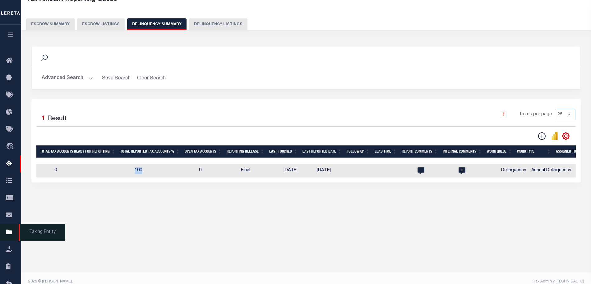
scroll to position [46, 0]
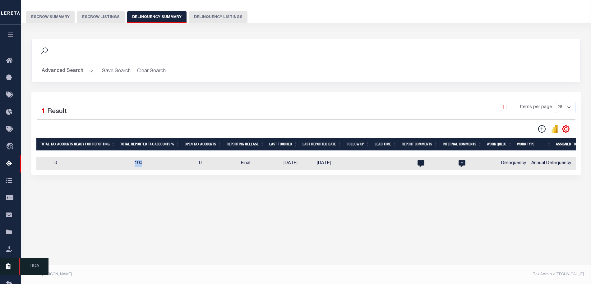
click at [11, 270] on icon at bounding box center [11, 266] width 10 height 8
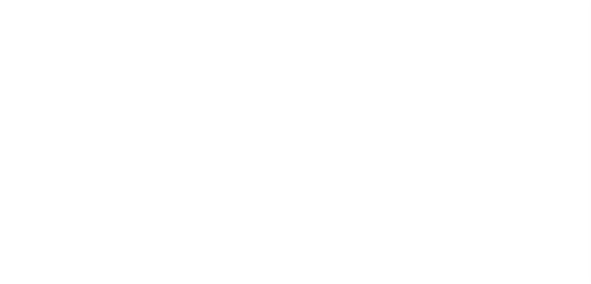
select select "200"
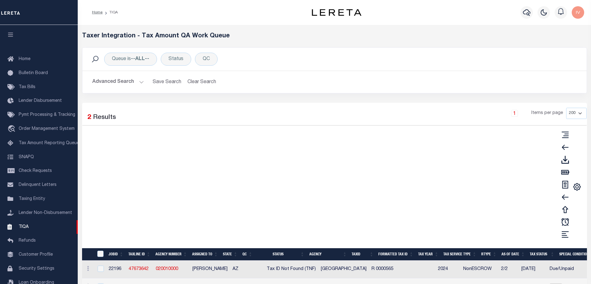
scroll to position [16, 0]
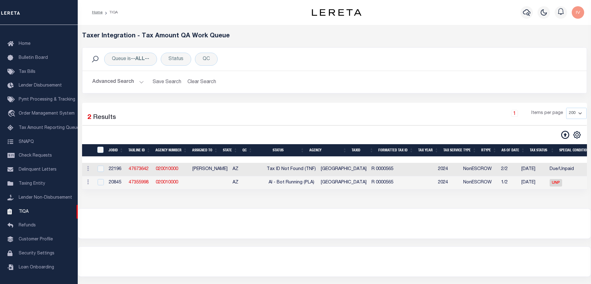
click at [301, 220] on div at bounding box center [334, 223] width 513 height 30
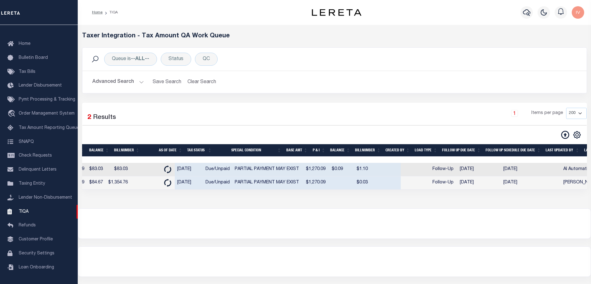
scroll to position [0, 620]
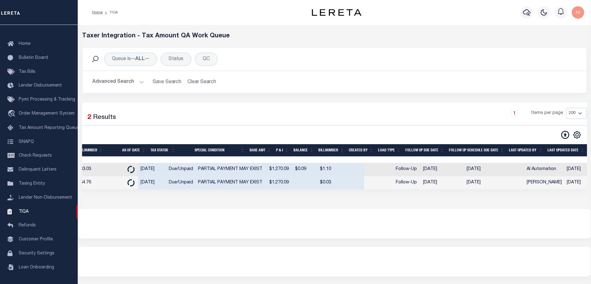
click at [128, 85] on button "Advanced Search" at bounding box center [118, 82] width 52 height 12
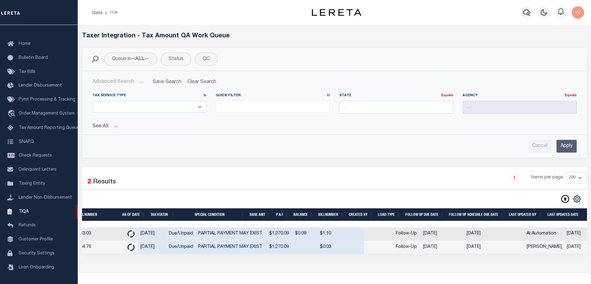
click at [114, 126] on button "See All" at bounding box center [334, 126] width 484 height 6
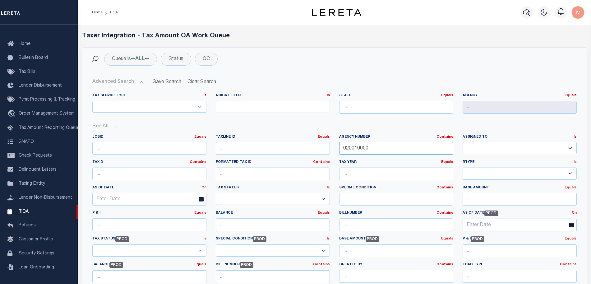
click at [351, 149] on input "020010000" at bounding box center [396, 148] width 114 height 13
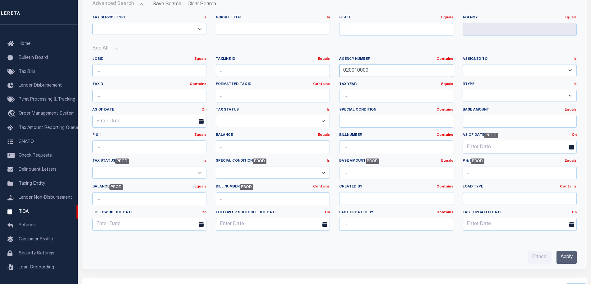
scroll to position [117, 0]
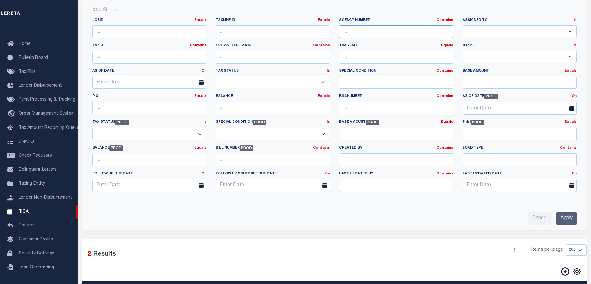
type input "020010000"
click at [563, 216] on input "Apply" at bounding box center [567, 218] width 20 height 13
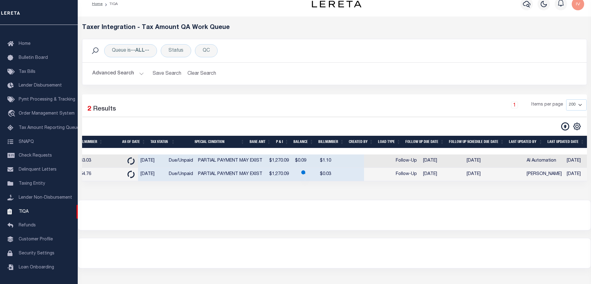
scroll to position [6, 0]
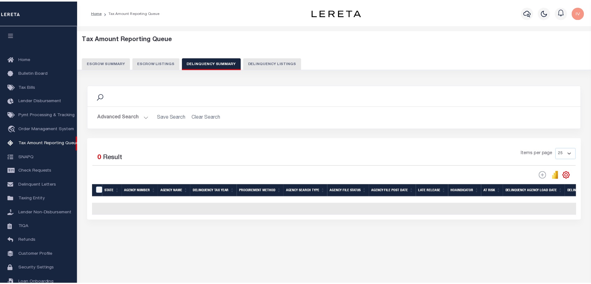
scroll to position [19, 0]
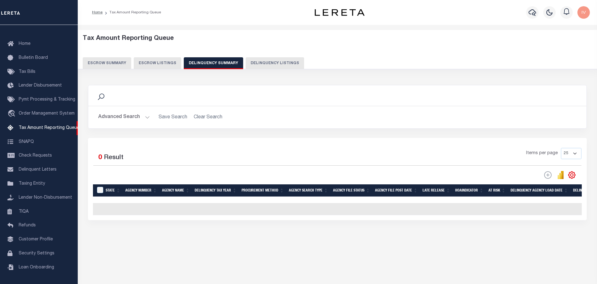
click at [268, 60] on button "Delinquency Listings" at bounding box center [275, 63] width 58 height 12
select select "100"
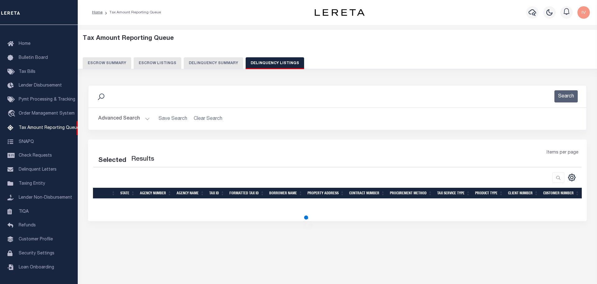
select select "100"
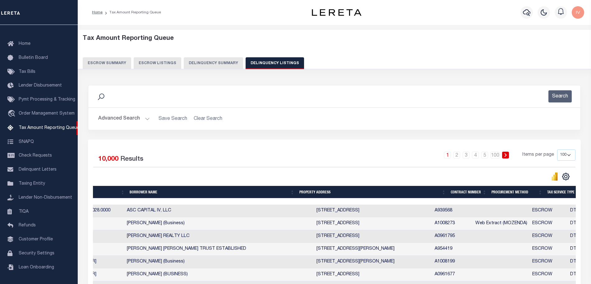
scroll to position [0, 0]
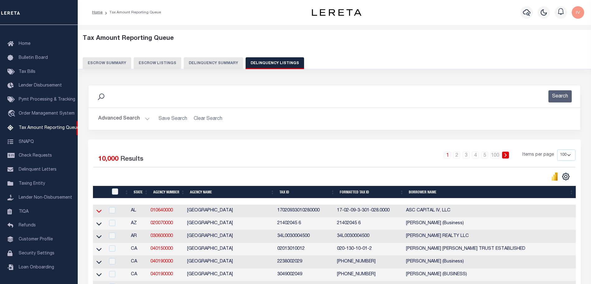
click at [98, 213] on icon at bounding box center [98, 211] width 5 height 3
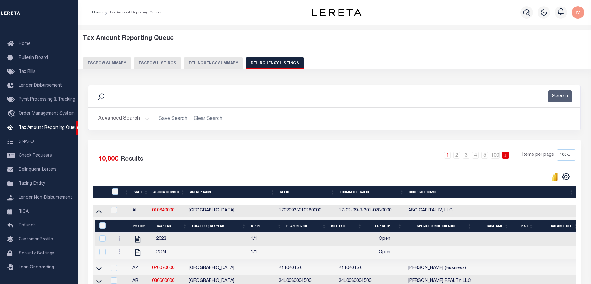
click at [148, 120] on button "Advanced Search" at bounding box center [124, 119] width 52 height 12
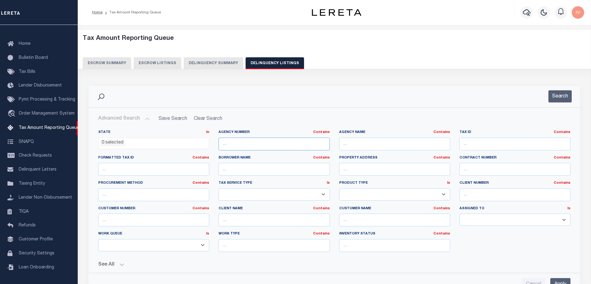
drag, startPoint x: 246, startPoint y: 143, endPoint x: 251, endPoint y: 146, distance: 5.6
click at [246, 143] on input "text" at bounding box center [274, 143] width 111 height 13
paste input "020010000"
type input "020010000"
click at [561, 279] on input "Apply" at bounding box center [560, 284] width 20 height 13
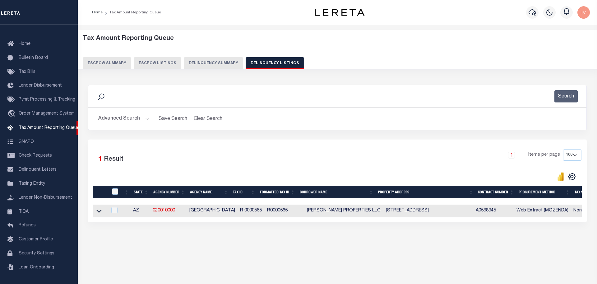
click at [252, 127] on div "Advanced Search Save Search Clear Search tblassign_wrapper_dynamictable_____Def…" at bounding box center [337, 119] width 498 height 22
click at [97, 213] on icon at bounding box center [98, 210] width 5 height 7
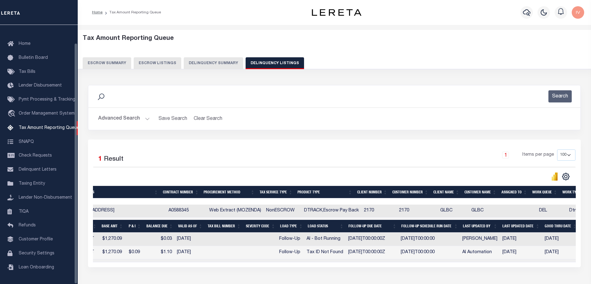
scroll to position [39, 0]
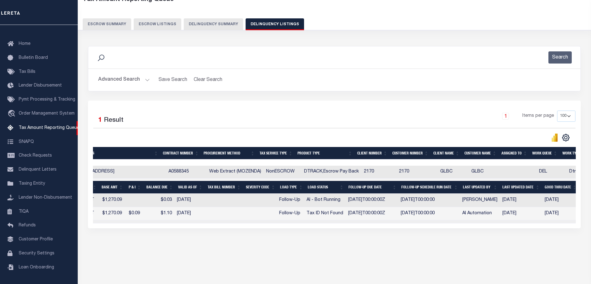
click at [147, 79] on button "Advanced Search" at bounding box center [124, 80] width 52 height 12
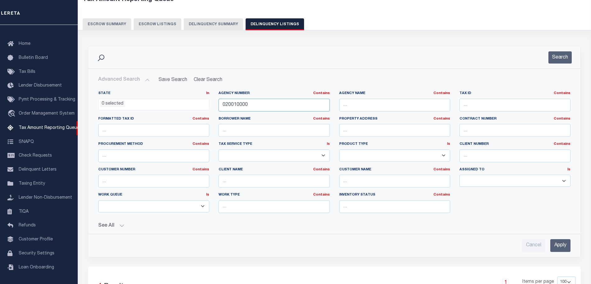
click at [247, 102] on input "020010000" at bounding box center [274, 105] width 111 height 13
click at [570, 58] on button "Search" at bounding box center [559, 57] width 23 height 12
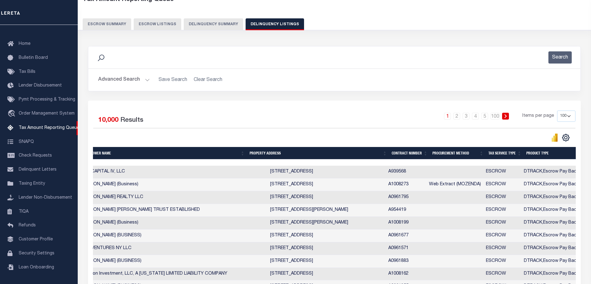
click at [142, 79] on button "Advanced Search" at bounding box center [124, 80] width 52 height 12
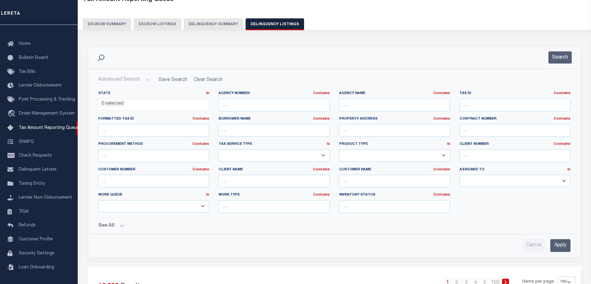
click at [120, 226] on button "See All" at bounding box center [334, 226] width 472 height 6
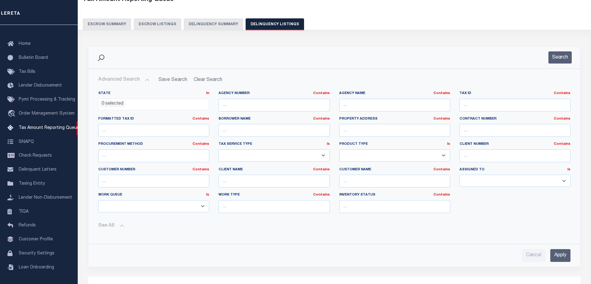
click at [280, 213] on div "Work Type Contains Contains Is" at bounding box center [274, 204] width 120 height 25
click at [280, 210] on input "text" at bounding box center [274, 206] width 111 height 13
type input "AnnualDelinquency"
click at [555, 253] on input "Apply" at bounding box center [560, 255] width 20 height 13
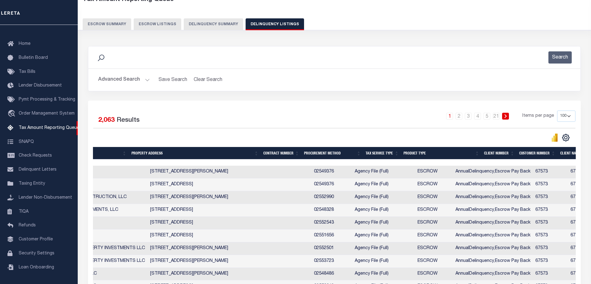
click at [142, 80] on button "Advanced Search" at bounding box center [124, 80] width 52 height 12
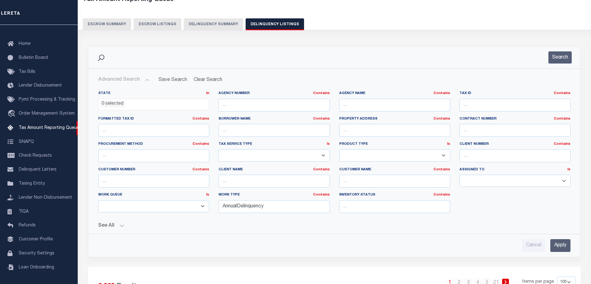
click at [148, 78] on button "Advanced Search" at bounding box center [124, 80] width 52 height 12
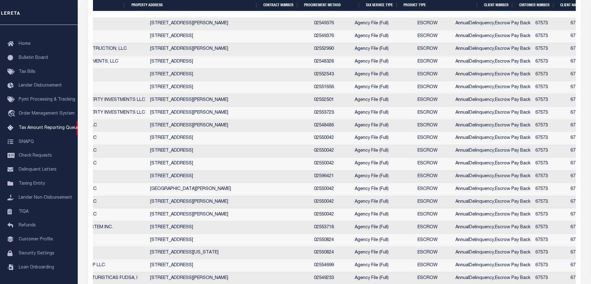
scroll to position [0, 0]
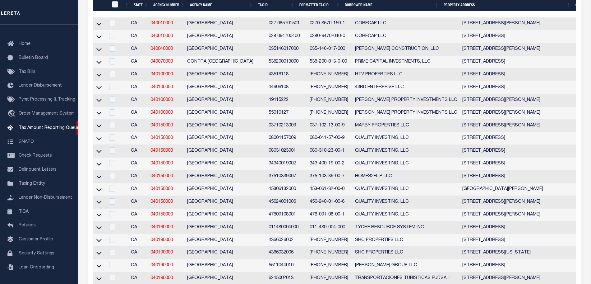
click at [95, 24] on td at bounding box center [99, 23] width 12 height 13
checkbox input "true"
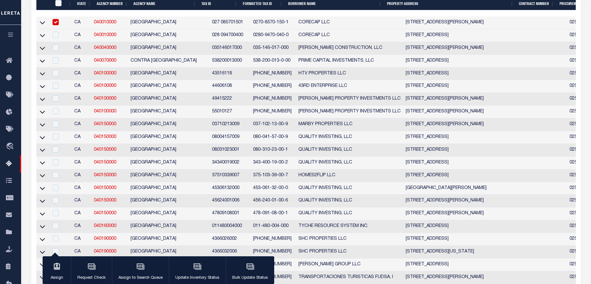
scroll to position [186, 0]
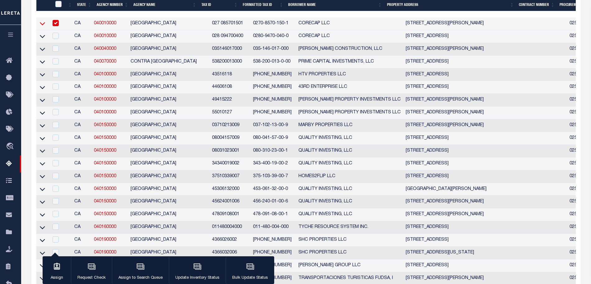
click at [44, 25] on icon at bounding box center [42, 23] width 5 height 3
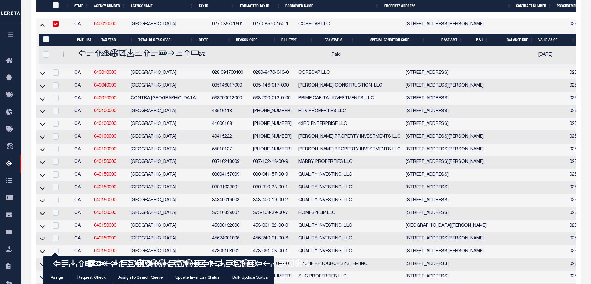
scroll to position [187, 0]
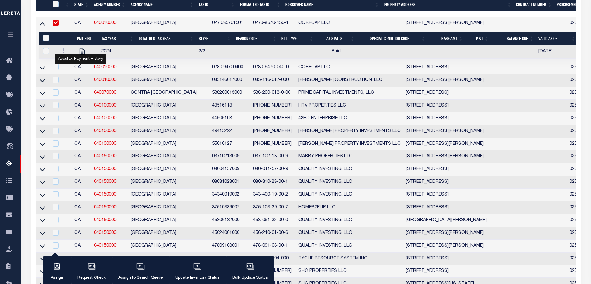
click at [89, 118] on td "CA" at bounding box center [82, 118] width 20 height 13
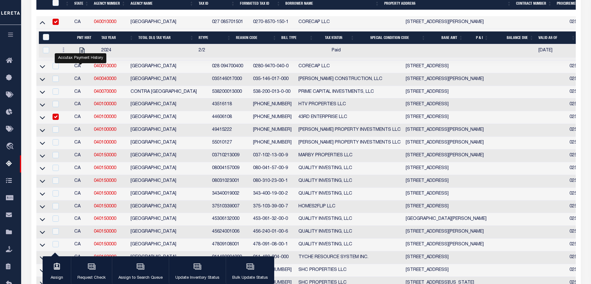
checkbox input "true"
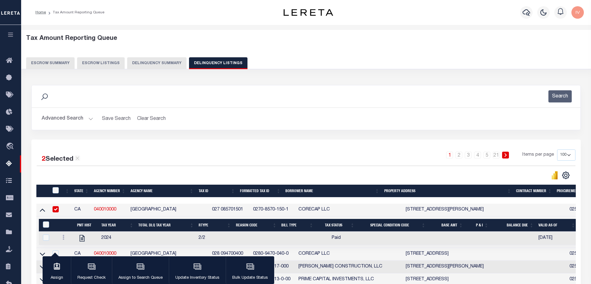
scroll to position [1, 0]
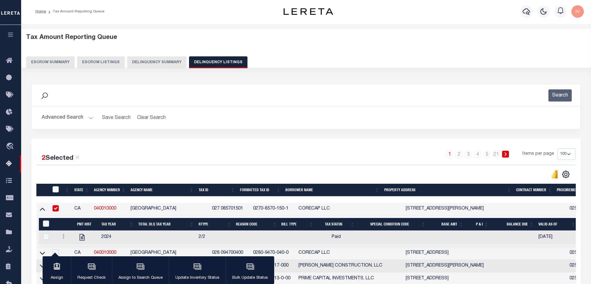
click at [89, 118] on button "Advanced Search" at bounding box center [68, 118] width 52 height 12
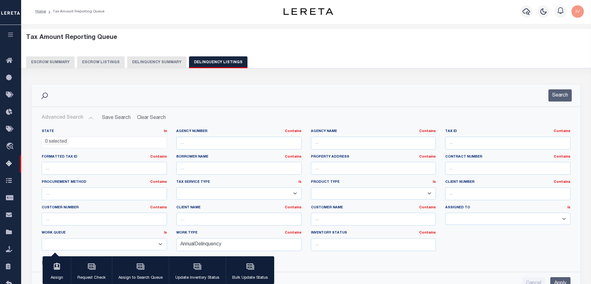
scroll to position [40, 0]
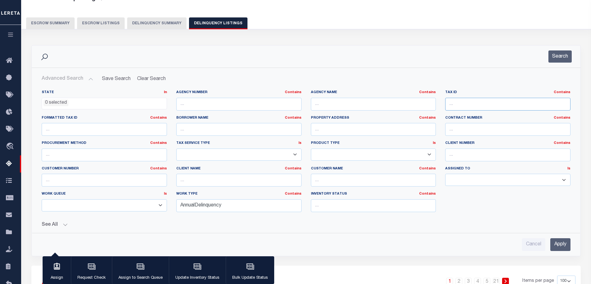
click at [475, 100] on input "text" at bounding box center [507, 104] width 125 height 13
paste input "38060025903"
type input "38060025903"
click at [564, 249] on input "Apply" at bounding box center [560, 244] width 20 height 13
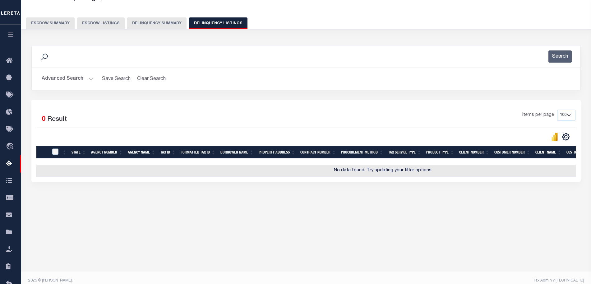
click at [92, 76] on button "Advanced Search" at bounding box center [68, 79] width 52 height 12
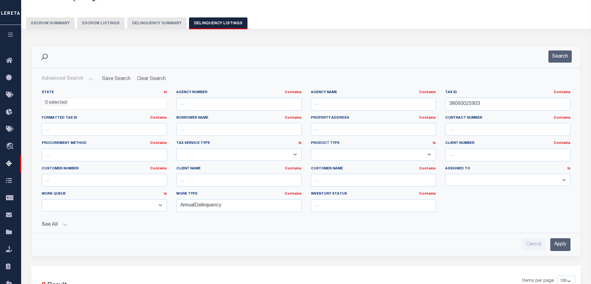
click at [62, 226] on button "See All" at bounding box center [306, 225] width 529 height 6
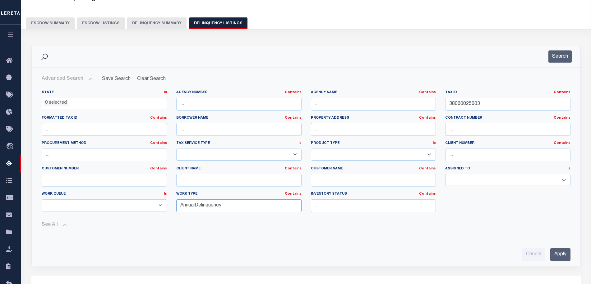
click at [206, 211] on input "AnnualDelinquency" at bounding box center [238, 205] width 125 height 13
click at [209, 209] on input "AnnualDelinquency" at bounding box center [238, 205] width 125 height 13
click at [551, 52] on button "Search" at bounding box center [559, 56] width 23 height 12
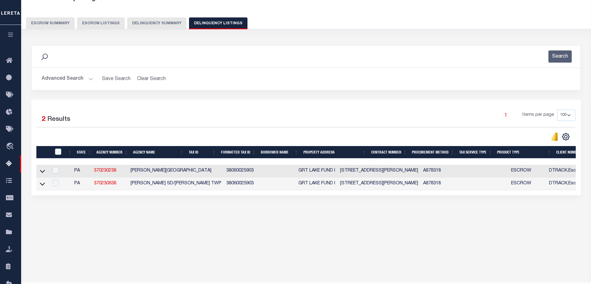
scroll to position [0, 261]
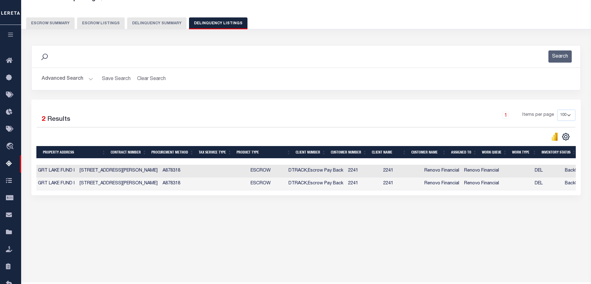
click at [80, 79] on button "Advanced Search" at bounding box center [68, 79] width 52 height 12
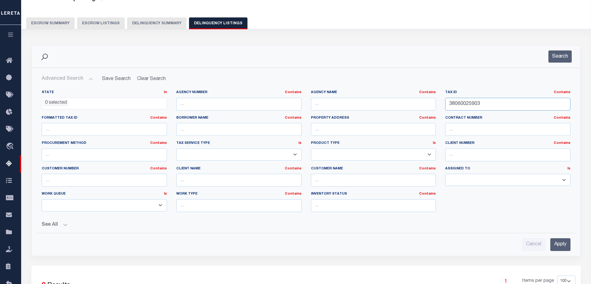
click at [479, 102] on input "38060025903" at bounding box center [507, 104] width 125 height 13
paste input "00-0035-0944"
click at [554, 233] on hr at bounding box center [306, 233] width 548 height 0
click at [562, 245] on input "Apply" at bounding box center [560, 244] width 20 height 13
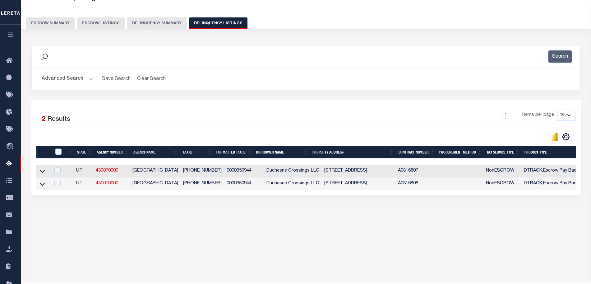
scroll to position [0, 0]
click at [90, 77] on button "Advanced Search" at bounding box center [68, 79] width 52 height 12
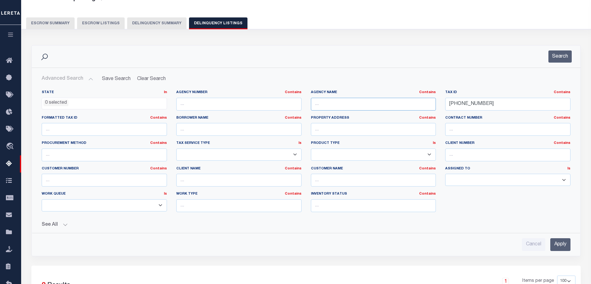
click at [340, 101] on input "text" at bounding box center [373, 104] width 125 height 13
click at [529, 99] on input "00-0035-0944" at bounding box center [507, 104] width 125 height 13
click at [505, 104] on input "00-0035-0944" at bounding box center [507, 104] width 125 height 13
paste input "1002298800"
type input "01002298800"
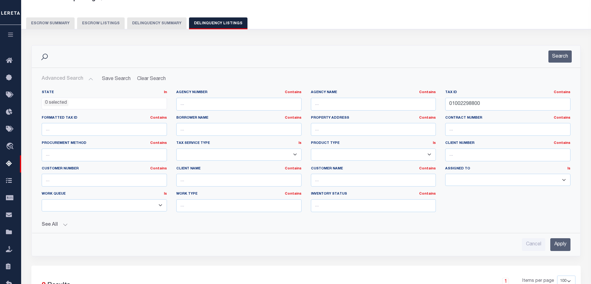
click at [557, 248] on input "Apply" at bounding box center [560, 244] width 20 height 13
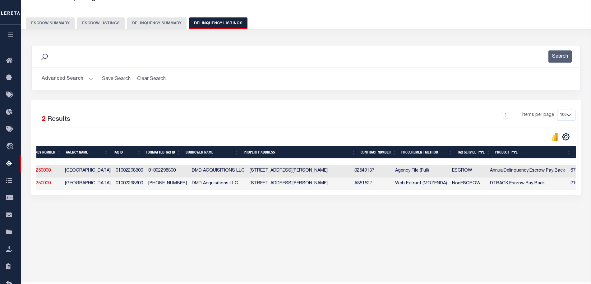
scroll to position [0, 29]
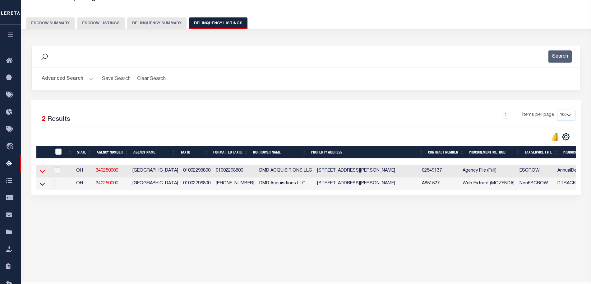
click at [41, 173] on icon at bounding box center [42, 171] width 5 height 7
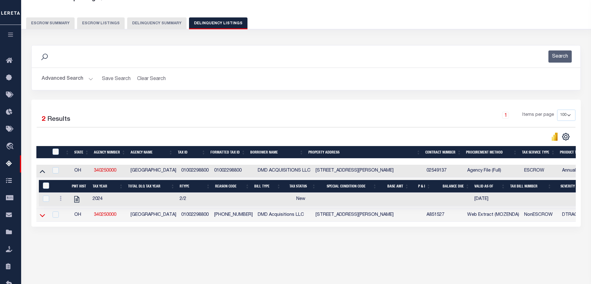
click at [40, 217] on icon at bounding box center [42, 215] width 5 height 7
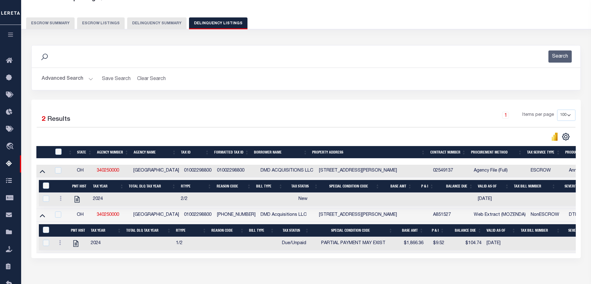
click at [187, 201] on tr "2024 2/2 New 07/16/2025 AI - Bot Running AI Automation 06/11/2025" at bounding box center [541, 198] width 1004 height 13
drag, startPoint x: 164, startPoint y: 244, endPoint x: 191, endPoint y: 244, distance: 26.1
click at [191, 244] on tr "2024 1/2 Due/Unpaid PARTIAL PAYMENT MAY EXIST $1,866.36 $9.52 $104.74 04/20/202…" at bounding box center [541, 243] width 1004 height 13
drag, startPoint x: 323, startPoint y: 171, endPoint x: 331, endPoint y: 172, distance: 7.8
click at [331, 172] on td "827-829 LILLEY AVENUE COLUMBUS OH 43205" at bounding box center [374, 170] width 114 height 13
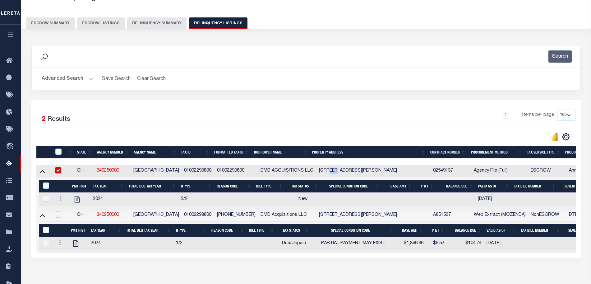
checkbox input "true"
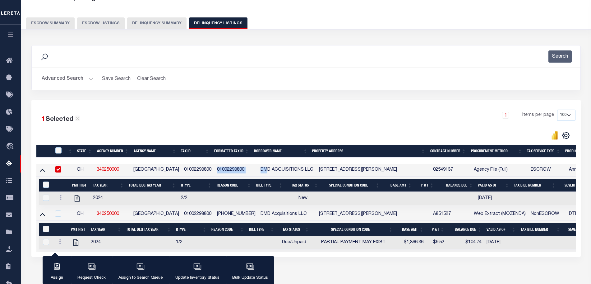
drag, startPoint x: 213, startPoint y: 172, endPoint x: 264, endPoint y: 172, distance: 50.4
click at [264, 172] on tr "OH 340250000 FRANKLIN COUNTY 01002298800 01002298800 DMD ACQUISITIONS LLC 827-8…" at bounding box center [540, 170] width 1009 height 13
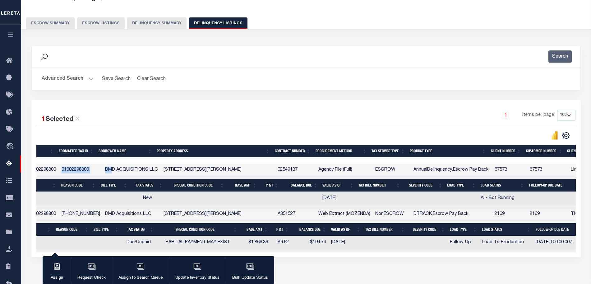
scroll to position [0, 0]
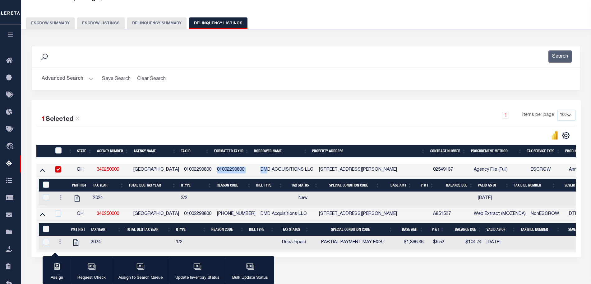
click at [89, 78] on button "Advanced Search" at bounding box center [68, 79] width 52 height 12
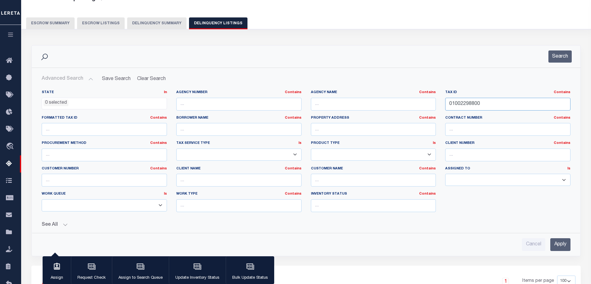
click at [475, 102] on input "01002298800" at bounding box center [507, 104] width 125 height 13
paste input "36230601020027"
type input "36230601020027"
click at [555, 58] on button "Search" at bounding box center [559, 56] width 23 height 12
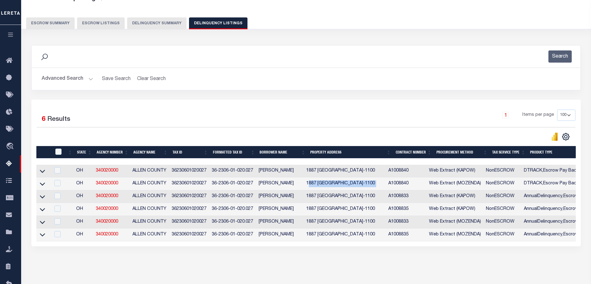
drag, startPoint x: 312, startPoint y: 186, endPoint x: 393, endPoint y: 182, distance: 80.9
click at [393, 182] on tr "OH 340020000 ALLEN COUNTY 36230601020027 36-2306-01-020.027 VIGNESH SUDHAKAR 18…" at bounding box center [520, 183] width 969 height 13
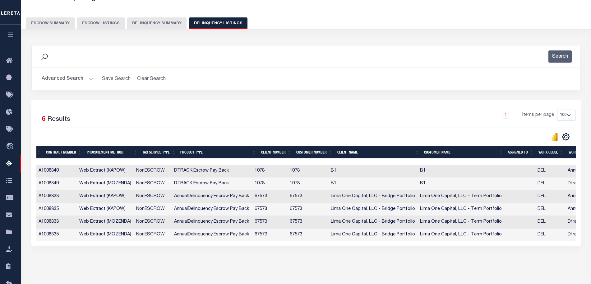
scroll to position [0, 429]
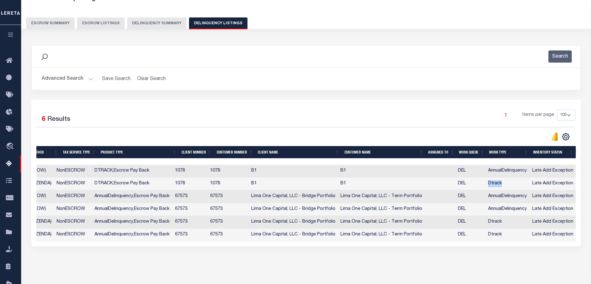
drag, startPoint x: 508, startPoint y: 187, endPoint x: 487, endPoint y: 185, distance: 21.3
click at [487, 185] on td "Dtrack" at bounding box center [508, 183] width 44 height 13
checkbox input "true"
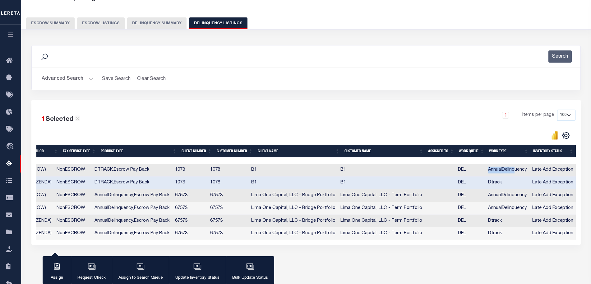
drag, startPoint x: 515, startPoint y: 171, endPoint x: 488, endPoint y: 171, distance: 27.4
click at [488, 171] on td "AnnualDelinquency" at bounding box center [508, 170] width 44 height 13
checkbox input "true"
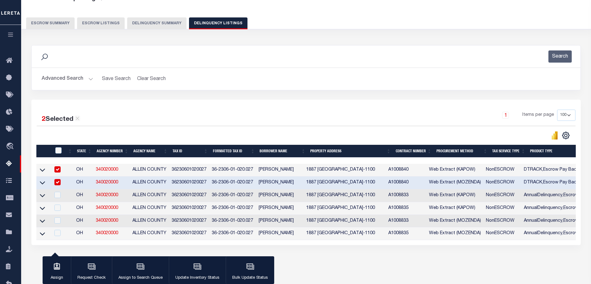
scroll to position [0, 117]
click at [42, 169] on icon at bounding box center [42, 169] width 5 height 7
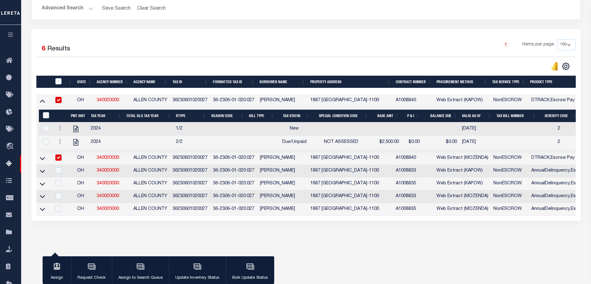
click at [41, 164] on td at bounding box center [43, 158] width 15 height 13
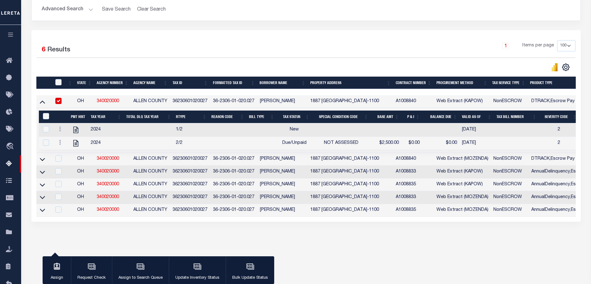
checkbox input "false"
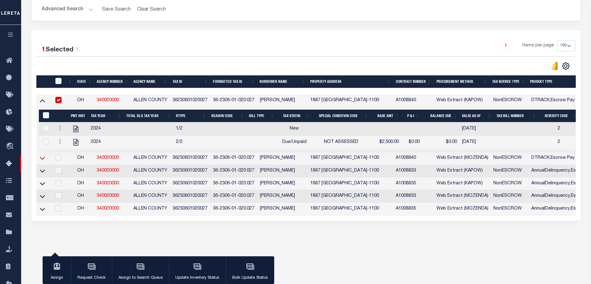
click at [41, 161] on icon at bounding box center [42, 158] width 5 height 7
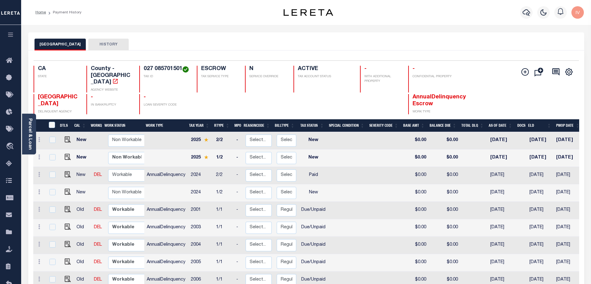
click at [419, 97] on span "AnnualDelinquency Escrow" at bounding box center [439, 100] width 53 height 12
drag, startPoint x: 150, startPoint y: 167, endPoint x: 183, endPoint y: 161, distance: 33.8
click at [183, 167] on td "AnnualDelinquency" at bounding box center [166, 175] width 44 height 17
checkbox input "true"
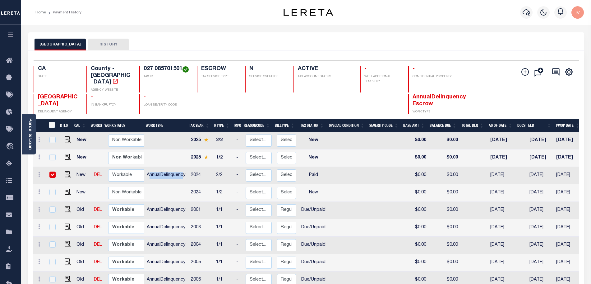
checkbox input "true"
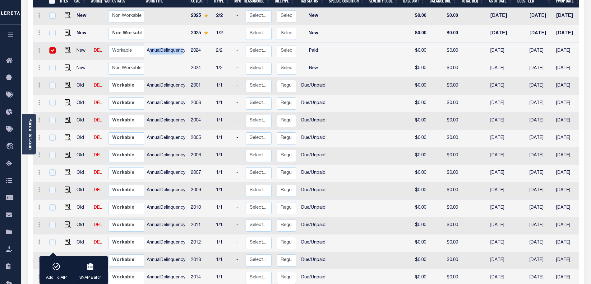
scroll to position [46, 0]
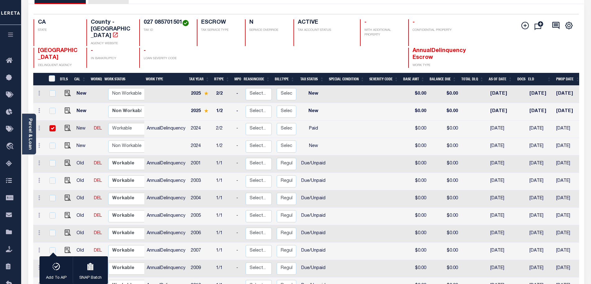
click at [173, 138] on td at bounding box center [166, 146] width 44 height 17
checkbox input "true"
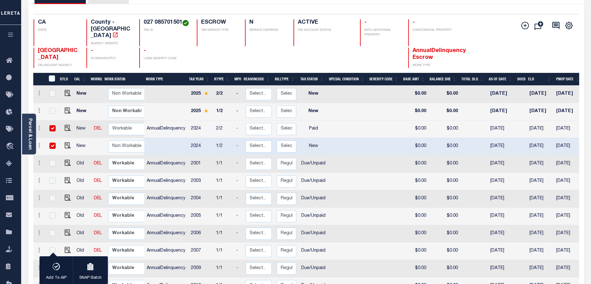
click at [161, 138] on td at bounding box center [166, 146] width 44 height 17
checkbox input "false"
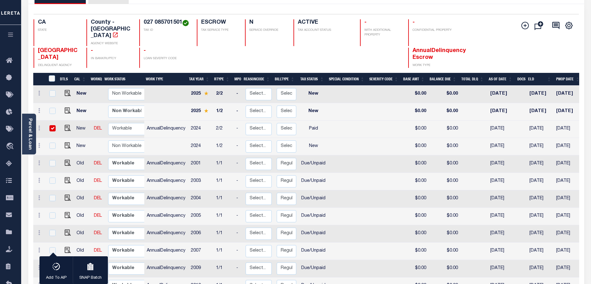
click at [167, 120] on td "AnnualDelinquency" at bounding box center [166, 128] width 44 height 17
checkbox input "false"
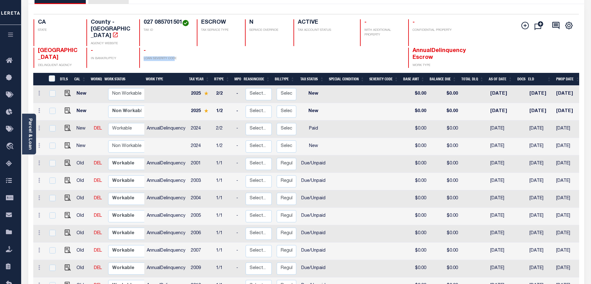
drag, startPoint x: 163, startPoint y: 48, endPoint x: 174, endPoint y: 50, distance: 11.8
click at [174, 50] on div "- LOAN SEVERITY CODE" at bounding box center [164, 58] width 50 height 20
click at [174, 56] on p "LOAN SEVERITY CODE" at bounding box center [167, 58] width 46 height 5
drag, startPoint x: 440, startPoint y: 50, endPoint x: 407, endPoint y: 48, distance: 33.3
click at [407, 48] on div "ALAMEDA COUNTY DELINQUENT AGENCY - IN BANKRUPTCY - LOAN SEVERITY CODE AnnualDel…" at bounding box center [261, 58] width 455 height 20
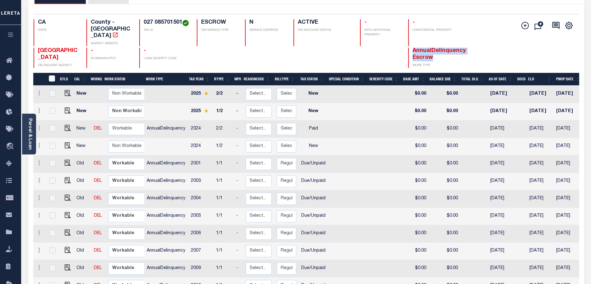
click at [427, 52] on span "AnnualDelinquency Escrow" at bounding box center [439, 54] width 53 height 12
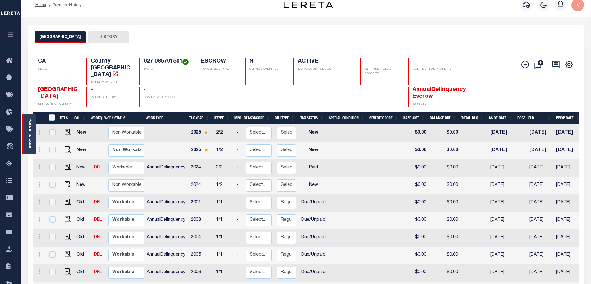
click at [22, 133] on div "Parcel & Loan" at bounding box center [29, 133] width 14 height 41
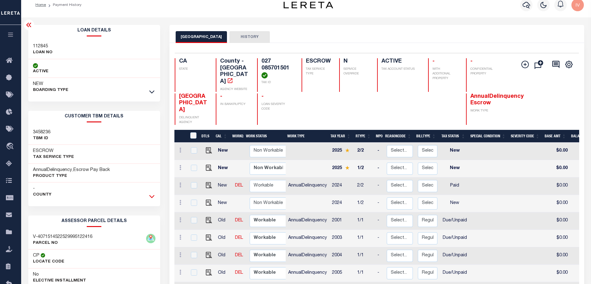
click at [151, 199] on icon at bounding box center [151, 196] width 5 height 7
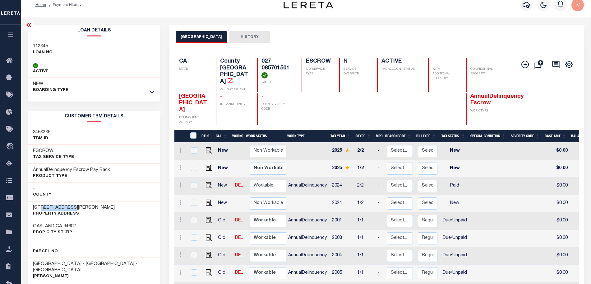
drag, startPoint x: 40, startPoint y: 209, endPoint x: 74, endPoint y: 206, distance: 34.3
click at [74, 206] on h3 "3012 CAPP STREET" at bounding box center [74, 207] width 82 height 6
click at [258, 15] on div "Home Payment History Profile" at bounding box center [306, 5] width 570 height 25
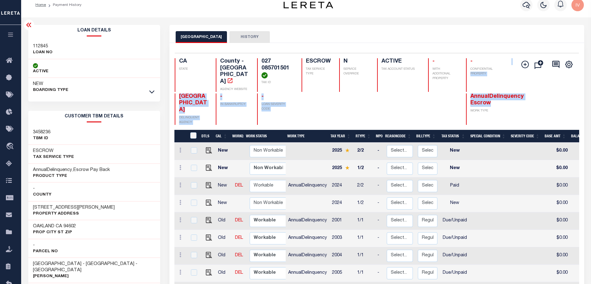
drag, startPoint x: 471, startPoint y: 86, endPoint x: 506, endPoint y: 96, distance: 35.6
click at [506, 96] on div "CA STATE County - CA AGENCY WEBSITE 027 085701501 TAX ID ESCROW TAX SERVICE TYP…" at bounding box center [343, 91] width 337 height 67
click at [502, 98] on div "ALAMEDA COUNTY DELINQUENT AGENCY - IN BANKRUPTCY - LOAN SEVERITY CODE AnnualDel…" at bounding box center [343, 108] width 337 height 31
drag, startPoint x: 499, startPoint y: 99, endPoint x: 464, endPoint y: 88, distance: 37.4
click at [464, 93] on div "ALAMEDA COUNTY DELINQUENT AGENCY - IN BANKRUPTCY - LOAN SEVERITY CODE AnnualDel…" at bounding box center [343, 108] width 337 height 31
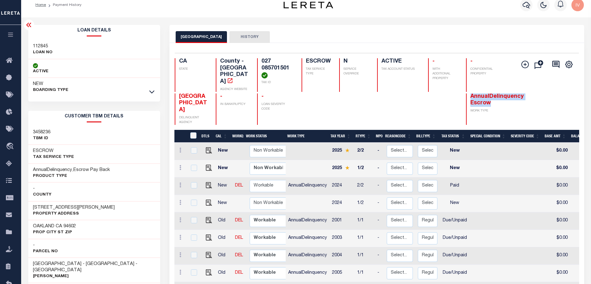
click at [478, 94] on span "AnnualDelinquency Escrow" at bounding box center [496, 100] width 53 height 12
drag, startPoint x: 477, startPoint y: 91, endPoint x: 484, endPoint y: 97, distance: 8.6
click at [484, 97] on span "AnnualDelinquency Escrow" at bounding box center [496, 100] width 53 height 12
click at [30, 26] on icon at bounding box center [28, 25] width 5 height 4
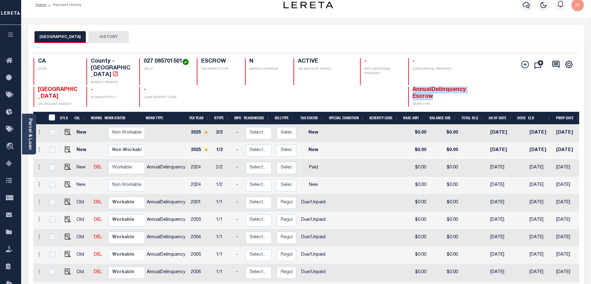
click at [411, 86] on div "AnnualDelinquency Escrow WORK TYPE" at bounding box center [430, 96] width 45 height 20
click at [414, 87] on span "AnnualDelinquency Escrow" at bounding box center [439, 93] width 53 height 12
click at [415, 87] on span "AnnualDelinquency Escrow" at bounding box center [439, 93] width 53 height 12
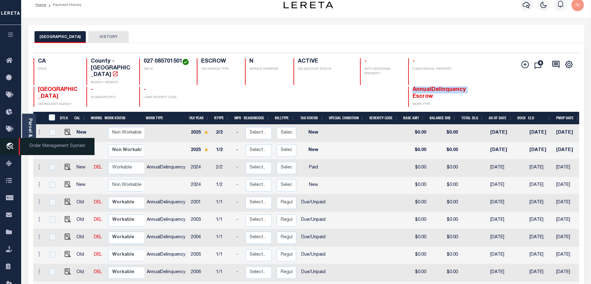
click at [10, 146] on icon "travel_explore" at bounding box center [11, 146] width 10 height 8
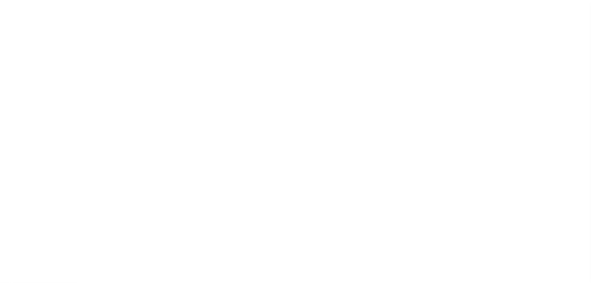
scroll to position [13, 0]
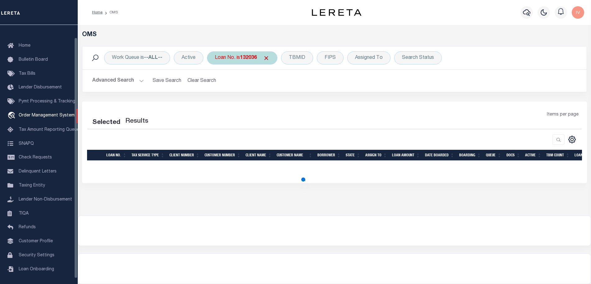
select select "200"
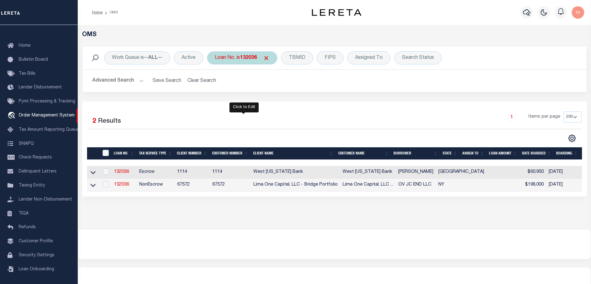
click at [244, 52] on body "Home OMS" at bounding box center [295, 177] width 591 height 354
click at [248, 56] on b "132036" at bounding box center [248, 57] width 17 height 5
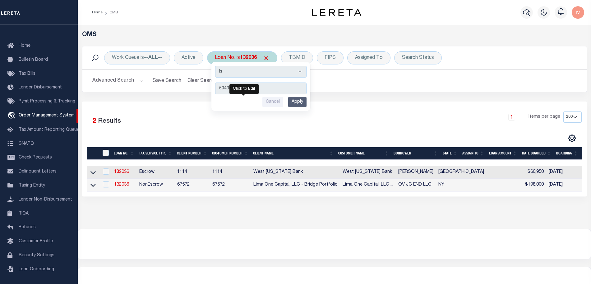
type input "60435151"
click at [302, 99] on input "Apply" at bounding box center [297, 102] width 18 height 10
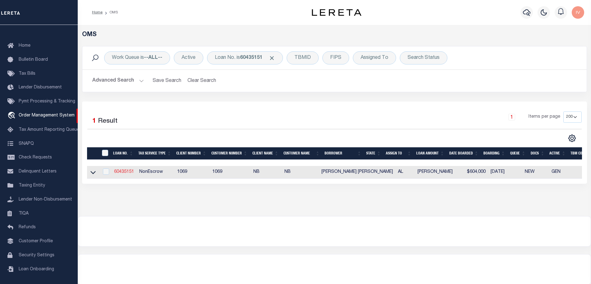
click at [122, 172] on link "60435151" at bounding box center [124, 171] width 20 height 4
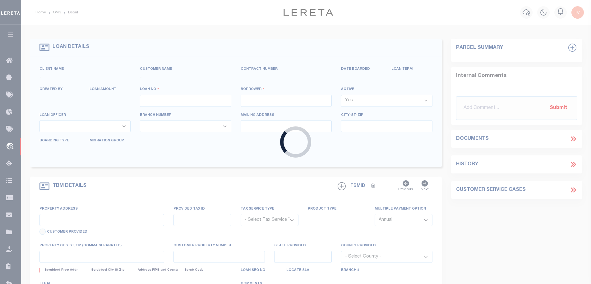
type input "60435151"
type input "[PERSON_NAME] [PERSON_NAME]"
select select "False"
select select
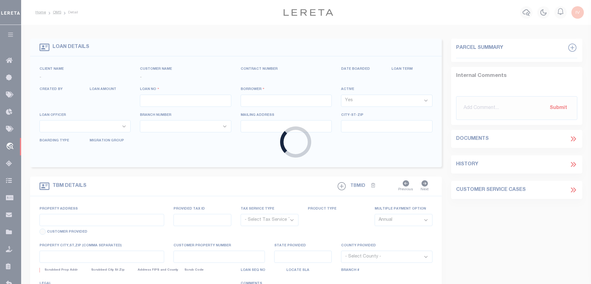
select select "NonEscrow"
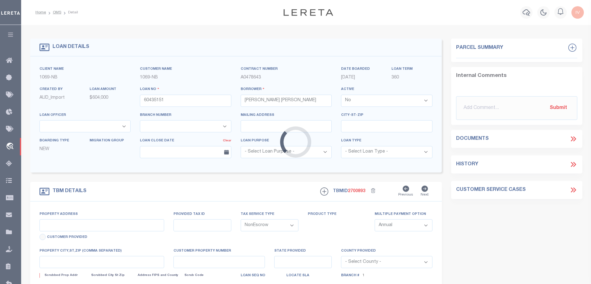
type input "27501 Perdido Beach Blvd Unit 511"
select select
type input "Orange Beach AL 36561"
type input "AL"
select select
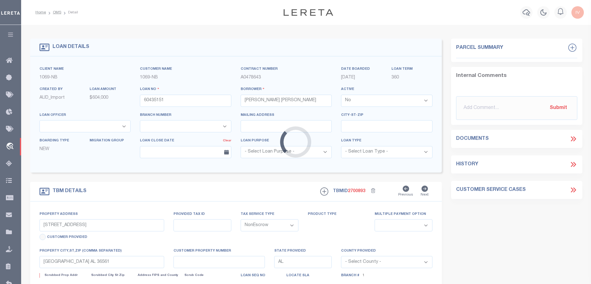
select select "371"
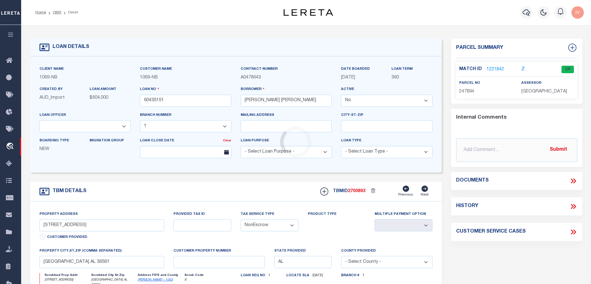
select select "8411"
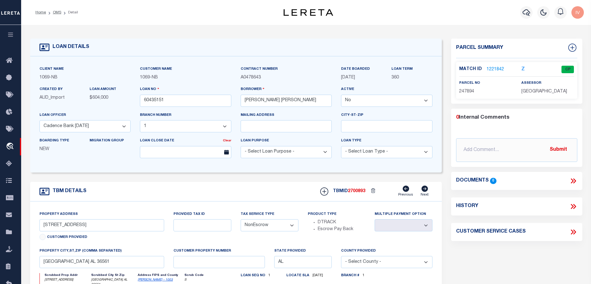
click at [492, 70] on link "1221842" at bounding box center [495, 69] width 17 height 7
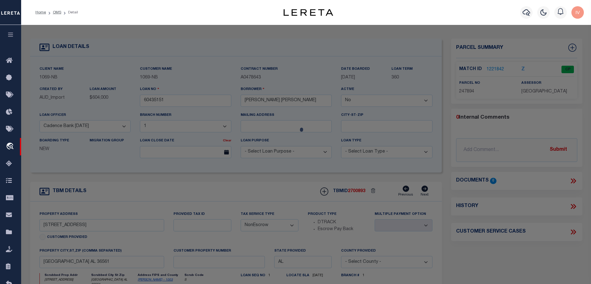
checkbox input "false"
select select "CP"
type input "GILCHRIST, JEFFREY KEEVIL"
select select
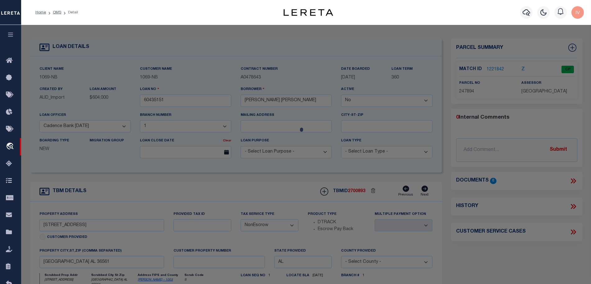
type input "27501 PERDIDO BEACH BLVD"
checkbox input "false"
type input "ORANGE BEACH AL 36561"
type textarea "UNIT A-511 THE PASS CONDO IN THE CITY OF ORANGE BEACH SEC 10"
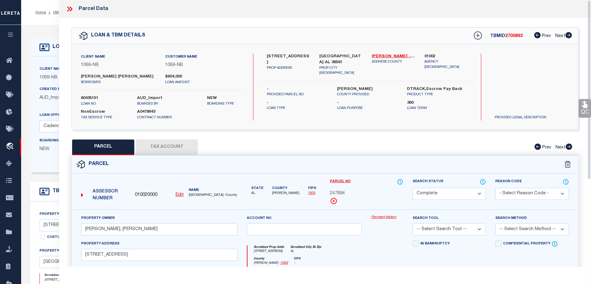
click at [397, 217] on link "Payment History" at bounding box center [387, 217] width 32 height 5
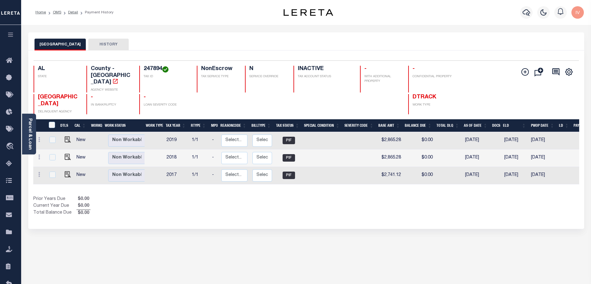
click at [146, 94] on h4 "-" at bounding box center [167, 97] width 46 height 7
drag, startPoint x: 146, startPoint y: 86, endPoint x: 143, endPoint y: 87, distance: 3.3
click at [144, 94] on h4 "-" at bounding box center [167, 97] width 46 height 7
click at [180, 94] on h4 "-" at bounding box center [167, 97] width 46 height 7
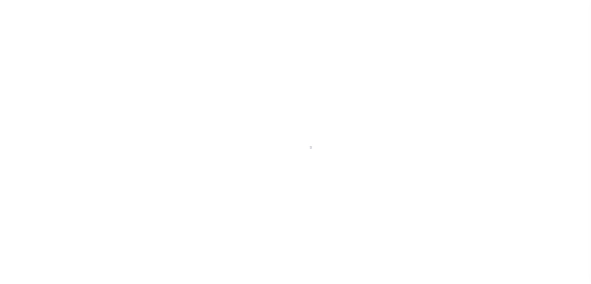
select select "False"
select select "8411"
select select "371"
select select "NonEscrow"
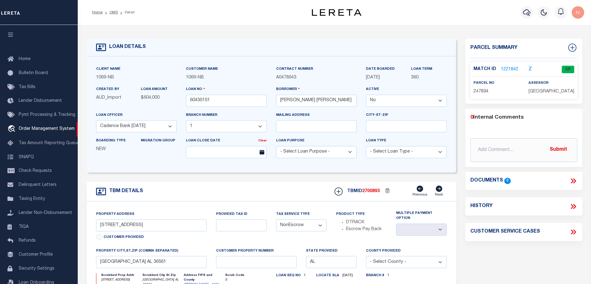
scroll to position [19, 0]
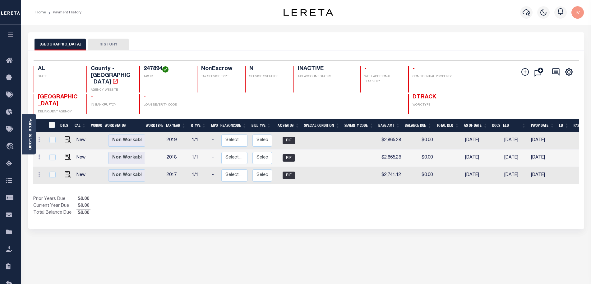
click at [317, 108] on div "Selected 3 Results 1 Items per page 25 50 100 AL STATE 247894 N" at bounding box center [306, 139] width 556 height 178
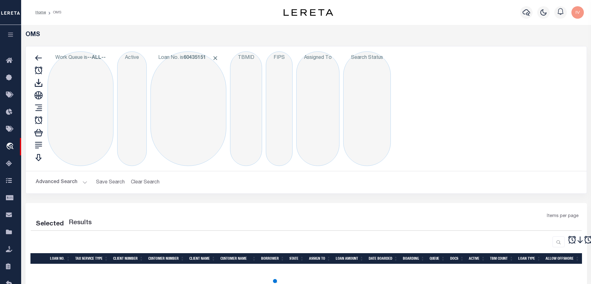
select select "False"
select select "NonEscrow"
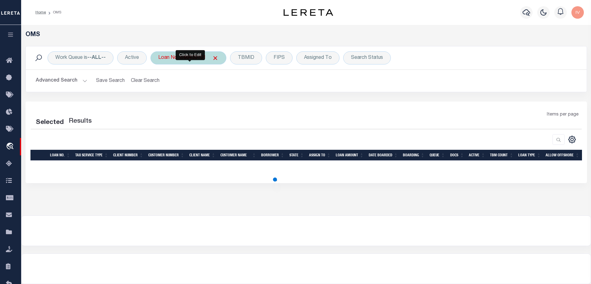
click at [193, 58] on b "60435151" at bounding box center [194, 57] width 22 height 5
select select "200"
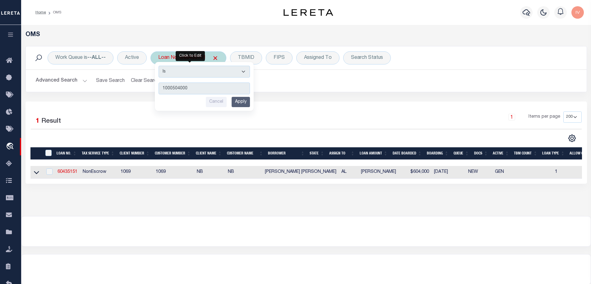
type input "1000504000"
click at [240, 102] on input "Apply" at bounding box center [241, 102] width 18 height 10
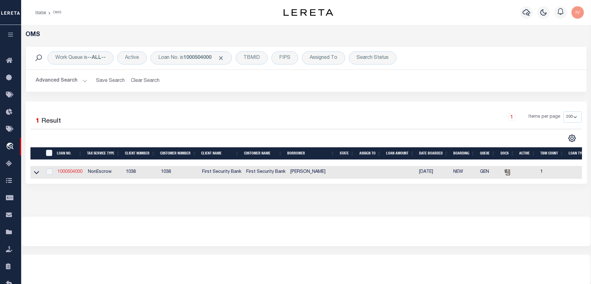
click at [68, 173] on link "1000504000" at bounding box center [70, 171] width 25 height 4
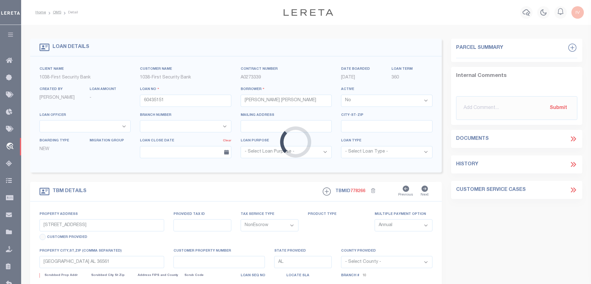
type input "1000504000"
type input "[PERSON_NAME]"
select select
type input "11-07-09-29-0-000-024.001 & 11-07-09-30-0-000-002.000"
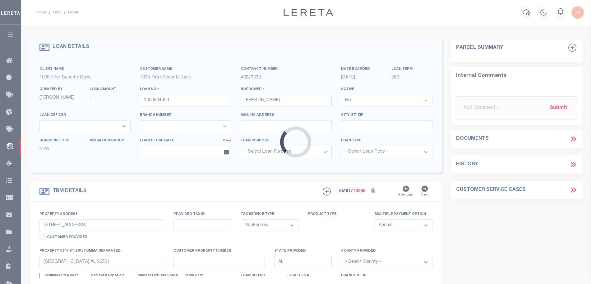
select select
type textarea "[STREET_ADDRESS]"
select select "41"
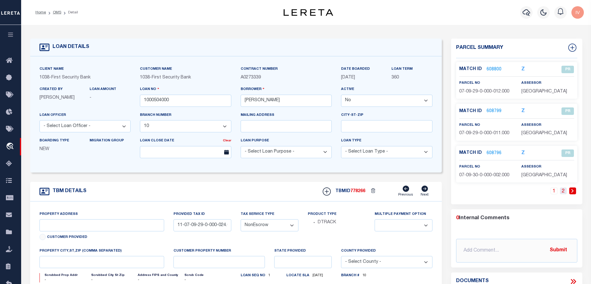
click at [562, 191] on link "2" at bounding box center [563, 190] width 7 height 7
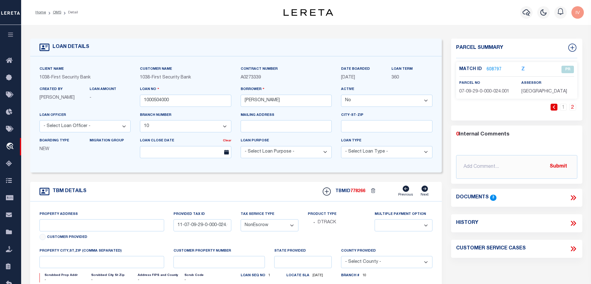
click at [497, 135] on div "0 Internal Comments" at bounding box center [515, 134] width 119 height 8
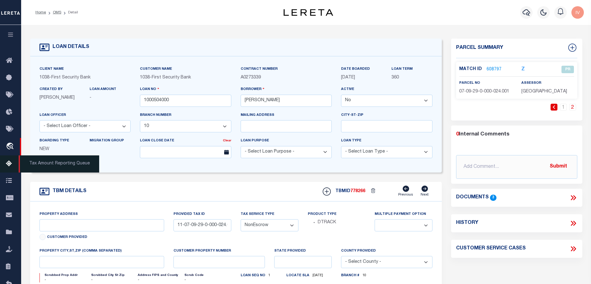
click at [10, 164] on icon at bounding box center [11, 164] width 10 height 8
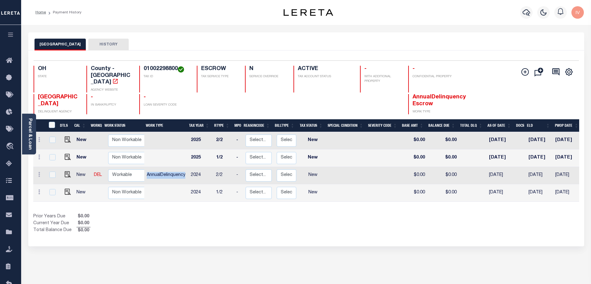
drag, startPoint x: 187, startPoint y: 165, endPoint x: 145, endPoint y: 169, distance: 42.4
click at [145, 169] on td "AnnualDelinquency" at bounding box center [166, 175] width 44 height 17
checkbox input "true"
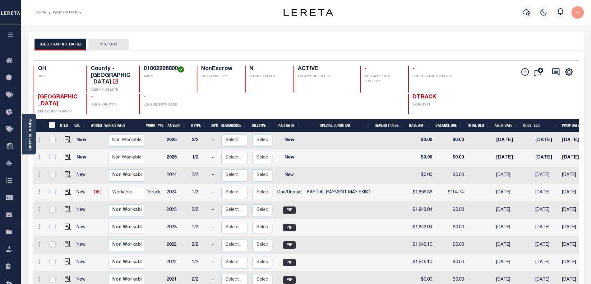
scroll to position [39, 0]
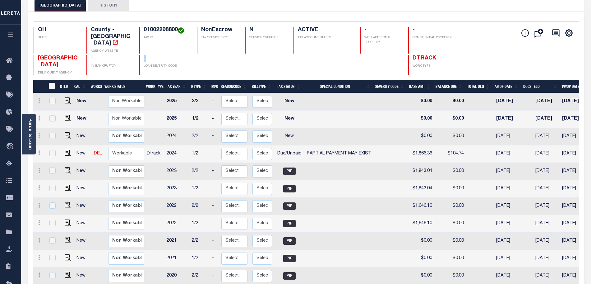
drag, startPoint x: 156, startPoint y: 46, endPoint x: 141, endPoint y: 50, distance: 15.8
click at [141, 50] on div "OH STATE County - OH AGENCY WEBSITE 01002298800 TAX ID NonEscrow TAX SERVICE TY…" at bounding box center [261, 51] width 455 height 49
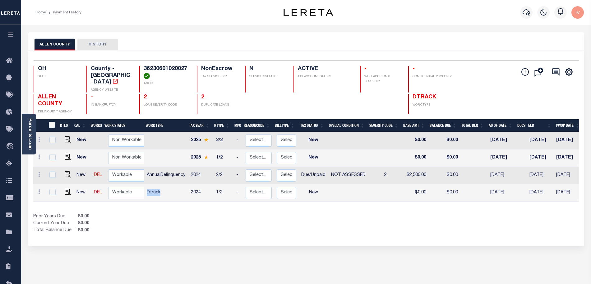
drag, startPoint x: 178, startPoint y: 187, endPoint x: 146, endPoint y: 182, distance: 32.0
click at [146, 184] on td "Dtrack" at bounding box center [166, 192] width 44 height 17
checkbox input "true"
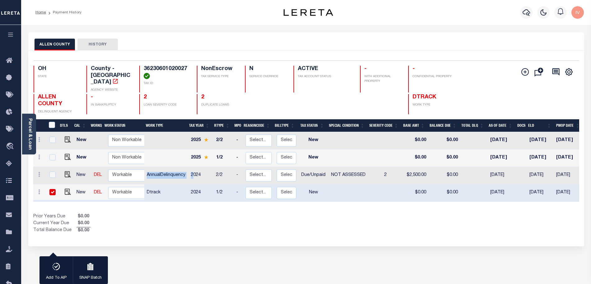
drag, startPoint x: 146, startPoint y: 167, endPoint x: 193, endPoint y: 168, distance: 46.6
click at [193, 168] on tr "New DEL Non Workable Workable AnnualDelinquency 2024 2/2 - Select... Payment Re…" at bounding box center [348, 175] width 630 height 17
click at [207, 206] on div "DTLS CAL WorkQ Work Status Work Type Tax Year RType MPO ReasonCode BillType Tax…" at bounding box center [306, 176] width 546 height 115
click at [156, 184] on td "Dtrack" at bounding box center [166, 192] width 44 height 17
checkbox input "false"
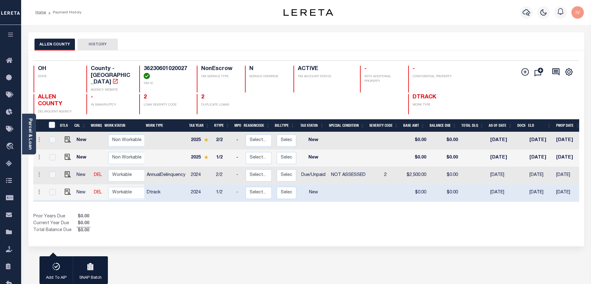
checkbox input "false"
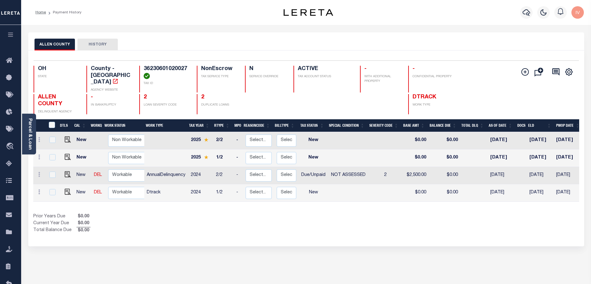
click at [422, 94] on span "DTRACK" at bounding box center [425, 97] width 24 height 6
click at [203, 94] on link "2" at bounding box center [202, 97] width 3 height 6
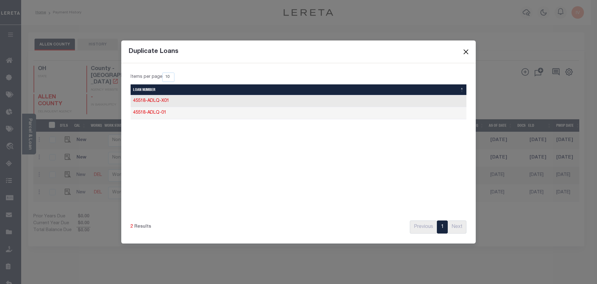
click at [467, 51] on button "Close" at bounding box center [466, 52] width 8 height 8
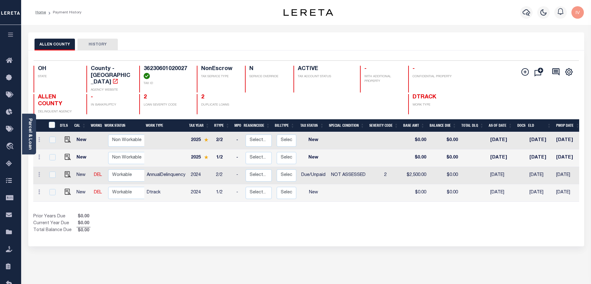
click at [226, 218] on div "Prior Years Due $0.00 Current Year Due $0.00 Total Balance Due $0.00" at bounding box center [169, 223] width 273 height 21
click at [166, 66] on h4 "36230601020027" at bounding box center [167, 72] width 46 height 13
drag, startPoint x: 146, startPoint y: 168, endPoint x: 187, endPoint y: 169, distance: 41.1
click at [187, 169] on td "AnnualDelinquency" at bounding box center [166, 175] width 44 height 17
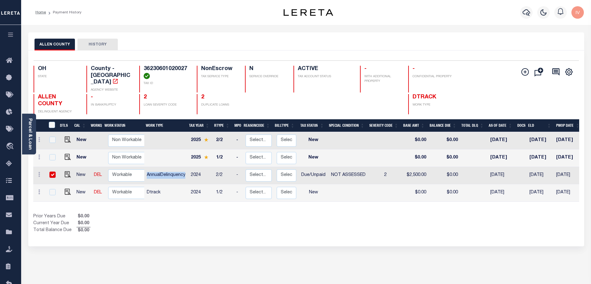
checkbox input "true"
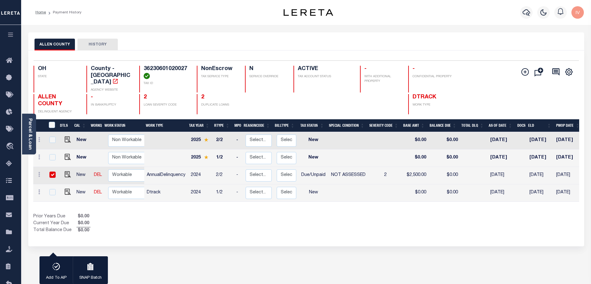
drag, startPoint x: 170, startPoint y: 187, endPoint x: 149, endPoint y: 186, distance: 21.2
click at [149, 186] on td "Dtrack" at bounding box center [166, 192] width 44 height 17
checkbox input "true"
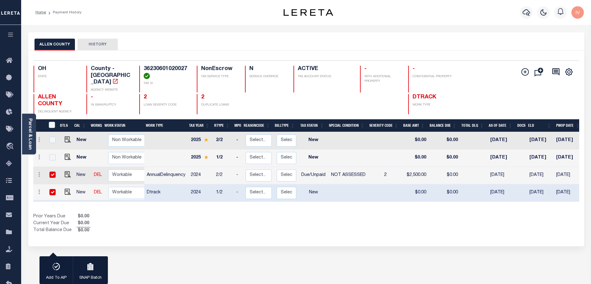
click at [166, 206] on div "DTLS CAL WorkQ Work Status Work Type Tax Year RType MPO ReasonCode BillType Tax…" at bounding box center [306, 176] width 546 height 115
click at [168, 186] on td "Dtrack" at bounding box center [166, 192] width 44 height 17
checkbox input "false"
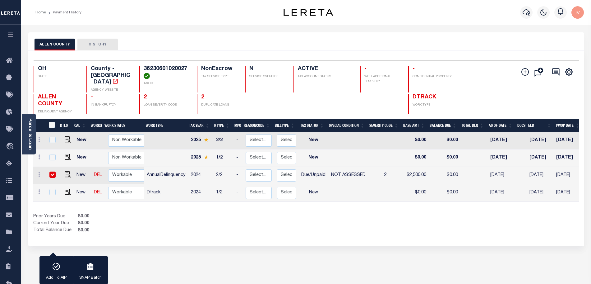
click at [163, 169] on td "AnnualDelinquency" at bounding box center [166, 175] width 44 height 17
checkbox input "false"
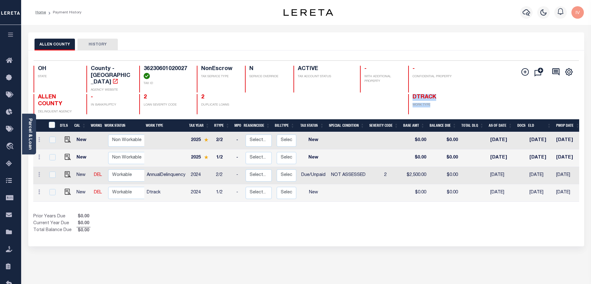
drag, startPoint x: 374, startPoint y: 98, endPoint x: 445, endPoint y: 97, distance: 71.5
click at [445, 97] on div "ALLEN COUNTY DELINQUENT AGENCY - IN BANKRUPTCY 2 LOAN SEVERITY CODE 2 DUPLICATE…" at bounding box center [261, 104] width 455 height 20
click at [434, 94] on span "DTRACK" at bounding box center [425, 97] width 24 height 6
click at [421, 94] on span "DTRACK" at bounding box center [425, 97] width 24 height 6
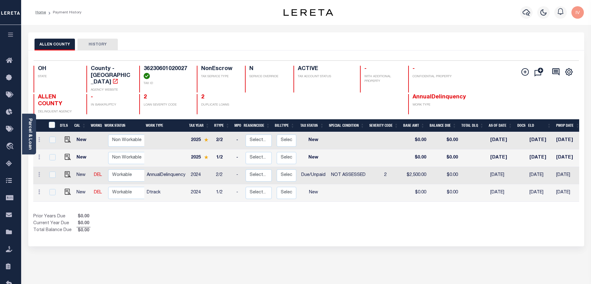
click at [429, 94] on span "AnnualDelinquency" at bounding box center [439, 97] width 53 height 6
click at [240, 227] on div "Prior Years Due $0.00 Current Year Due $0.00 Total Balance Due $0.00" at bounding box center [169, 223] width 273 height 21
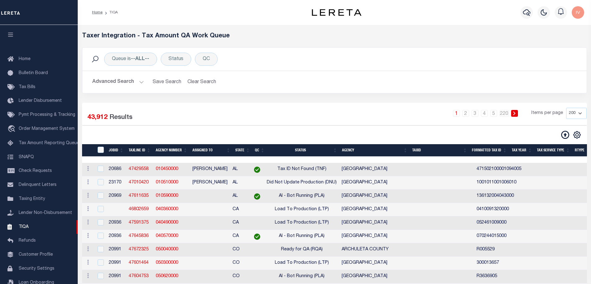
select select "200"
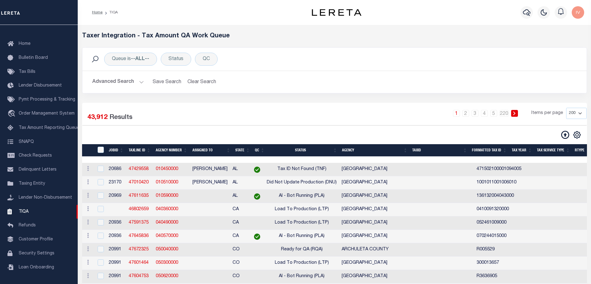
click at [122, 84] on button "Advanced Search" at bounding box center [118, 82] width 52 height 12
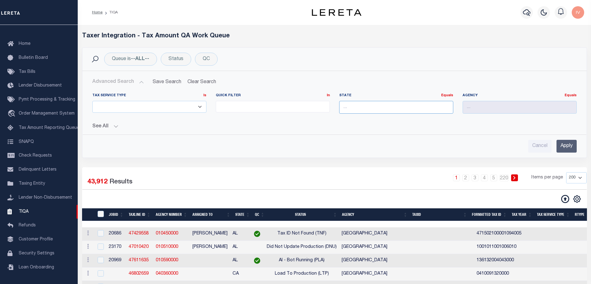
click at [391, 107] on input "text" at bounding box center [396, 107] width 114 height 13
click at [116, 124] on button "See All" at bounding box center [334, 126] width 484 height 6
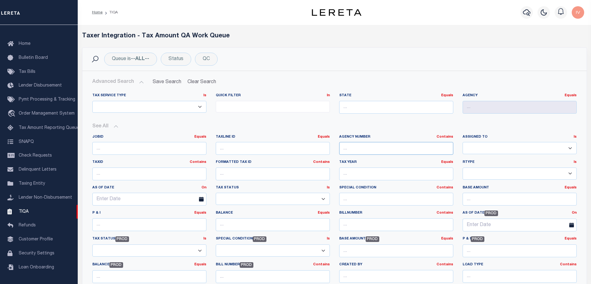
click at [383, 145] on input "text" at bounding box center [396, 148] width 114 height 13
paste input "020010000"
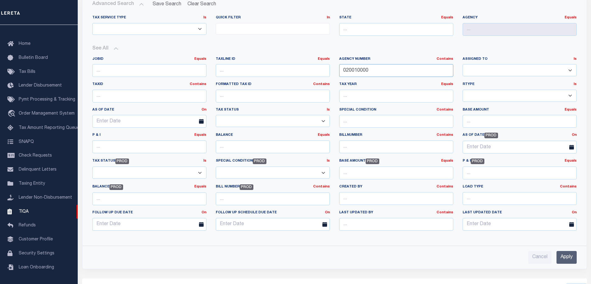
scroll to position [117, 0]
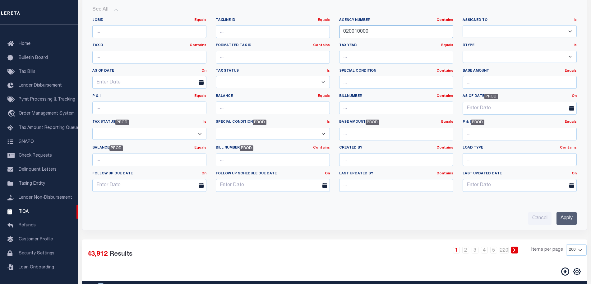
type input "020010000"
click at [560, 219] on input "Apply" at bounding box center [567, 218] width 20 height 13
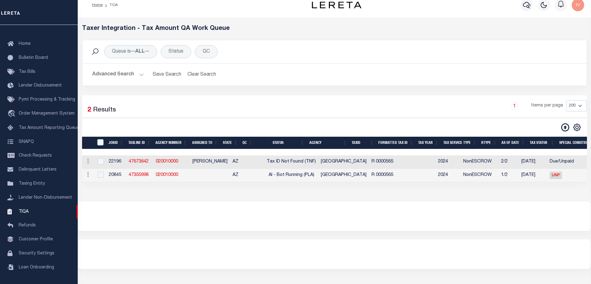
scroll to position [6, 0]
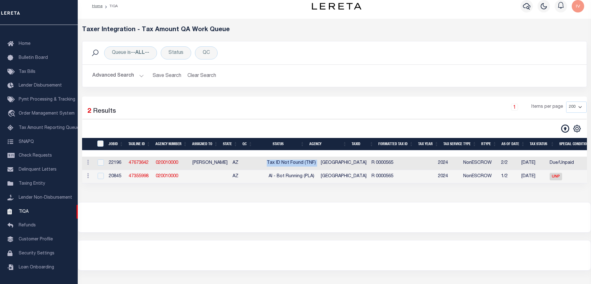
drag, startPoint x: 257, startPoint y: 164, endPoint x: 309, endPoint y: 163, distance: 51.6
drag, startPoint x: 253, startPoint y: 178, endPoint x: 303, endPoint y: 177, distance: 50.4
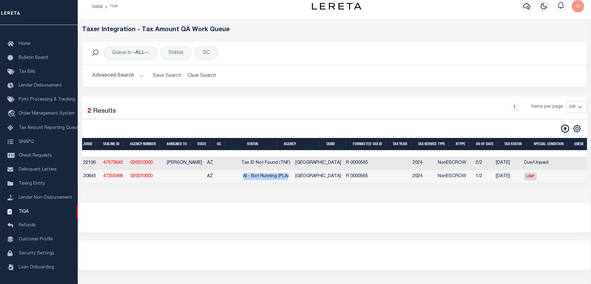
scroll to position [0, 0]
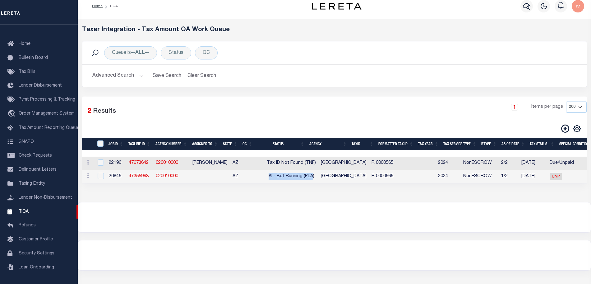
click at [142, 72] on button "Advanced Search" at bounding box center [118, 76] width 52 height 12
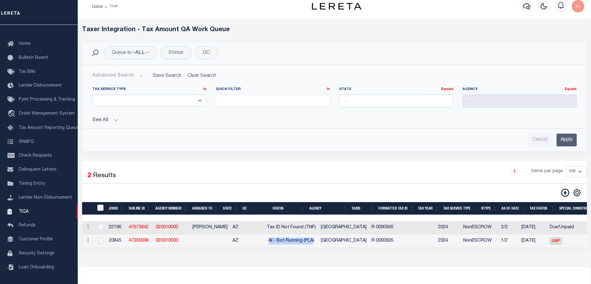
click at [107, 120] on button "See All" at bounding box center [334, 120] width 484 height 6
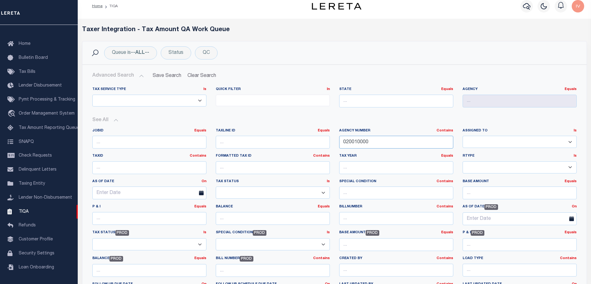
click at [362, 143] on input "020010000" at bounding box center [396, 142] width 114 height 13
click at [147, 161] on input "text" at bounding box center [149, 167] width 114 height 13
paste input "000000000329204"
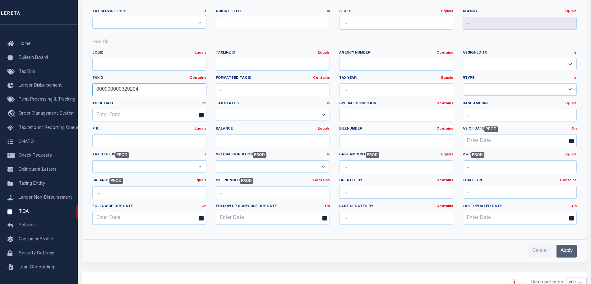
scroll to position [162, 0]
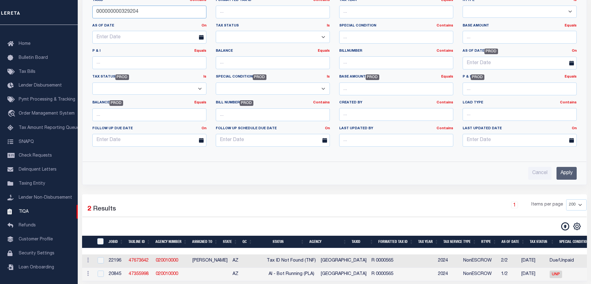
type input "000000000329204"
drag, startPoint x: 557, startPoint y: 180, endPoint x: 564, endPoint y: 177, distance: 8.1
click at [557, 180] on div "Advanced Search Save Search Clear Search TIQATaxLineSearchTable_dynamictable___…" at bounding box center [334, 46] width 504 height 275
click at [564, 176] on input "Apply" at bounding box center [567, 173] width 20 height 13
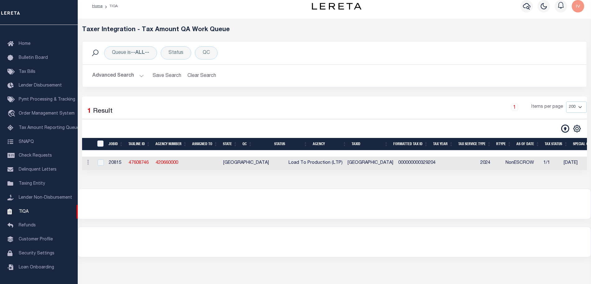
scroll to position [0, 0]
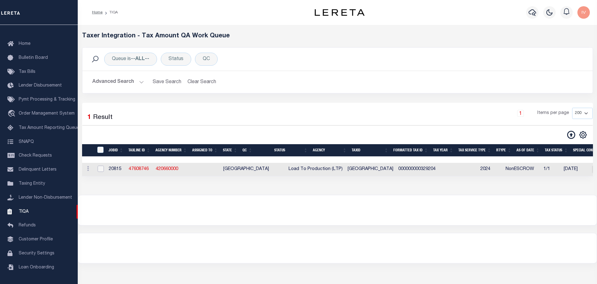
click at [98, 169] on input "checkbox" at bounding box center [101, 168] width 6 height 6
checkbox input "true"
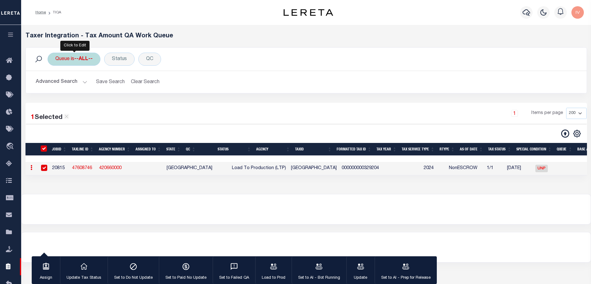
click at [88, 62] on div "Queue is --ALL--" at bounding box center [74, 59] width 53 height 13
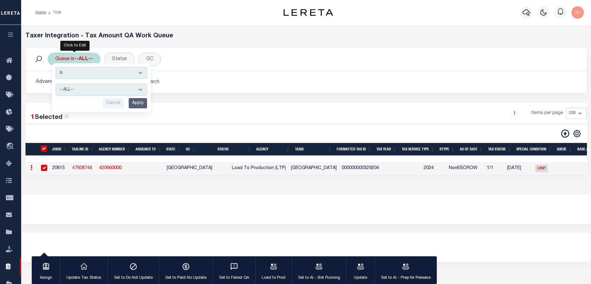
drag, startPoint x: 89, startPoint y: 80, endPoint x: 88, endPoint y: 84, distance: 3.8
click at [89, 83] on div "Is Contains --ALL-- Delinquent Escrow Cancel Apply" at bounding box center [101, 87] width 99 height 49
click at [86, 88] on select "--ALL-- Delinquent Escrow" at bounding box center [101, 90] width 91 height 12
drag, startPoint x: 86, startPoint y: 88, endPoint x: 92, endPoint y: 82, distance: 8.4
click at [87, 88] on select "--ALL-- Delinquent Escrow" at bounding box center [101, 90] width 91 height 12
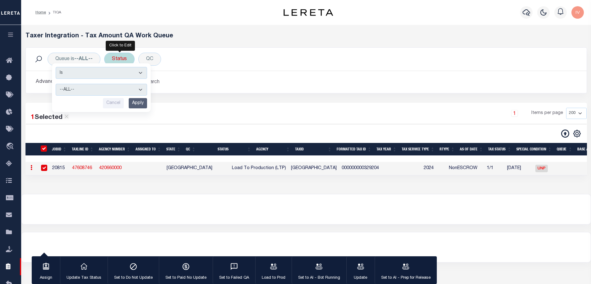
click at [109, 59] on div "Status" at bounding box center [119, 59] width 30 height 13
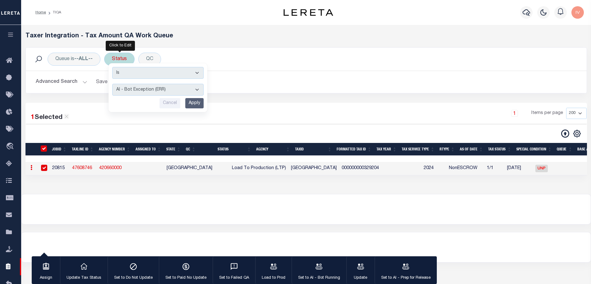
click at [143, 89] on select "AI - Bot Exception (ERR) AI - Bot Running (PLA) AI - Failed QA (FQA) AI - Prep …" at bounding box center [157, 90] width 91 height 12
click at [285, 194] on div "Loading... Taxer Integration - Tax Amount QA Work Queue Queue is --ALL-- Status…" at bounding box center [306, 109] width 570 height 169
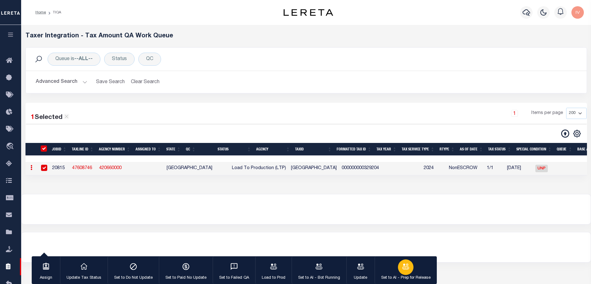
click at [404, 270] on icon "button" at bounding box center [406, 266] width 8 height 8
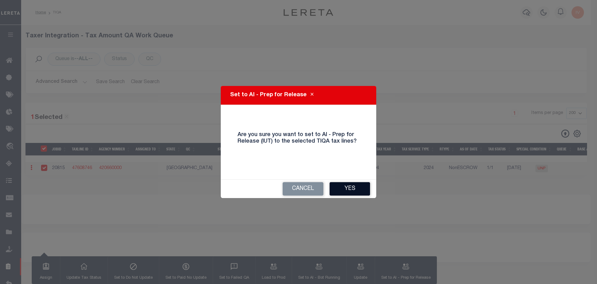
click at [336, 190] on button "Yes" at bounding box center [350, 188] width 40 height 13
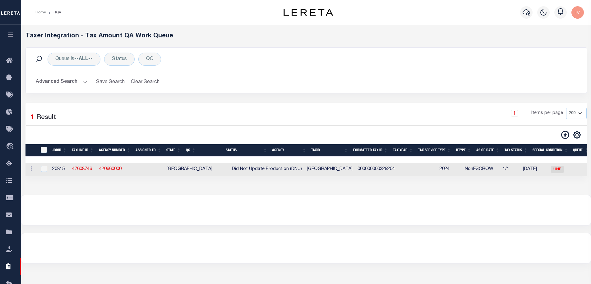
click at [232, 169] on span "Did Not Update Production (DNU)" at bounding box center [267, 169] width 70 height 4
checkbox input "true"
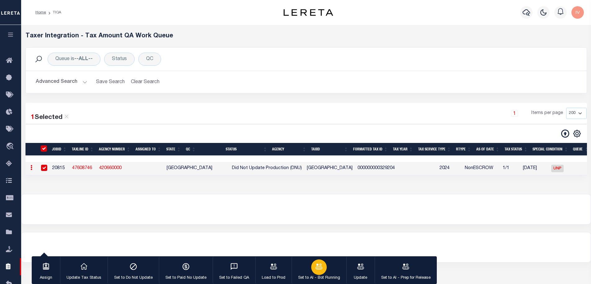
click at [297, 258] on button "Set to AI - Bot Running" at bounding box center [319, 270] width 55 height 28
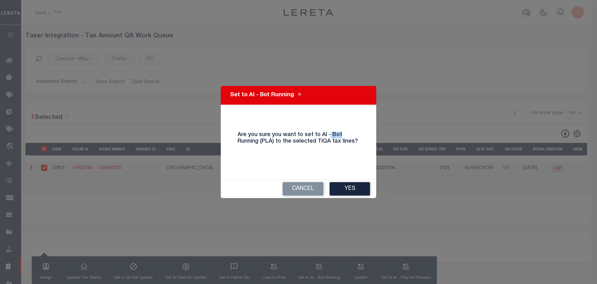
drag, startPoint x: 328, startPoint y: 132, endPoint x: 339, endPoint y: 138, distance: 11.8
click at [339, 136] on h4 "Are you sure you want to set to AI - Bot Running (PLA) to the selected TIQA tax…" at bounding box center [298, 138] width 131 height 13
click at [332, 150] on div "Are you sure you want to set to AI - Bot Running (PLA) to the selected TIQA tax…" at bounding box center [298, 142] width 131 height 31
click at [313, 189] on button "Cancel" at bounding box center [303, 188] width 41 height 13
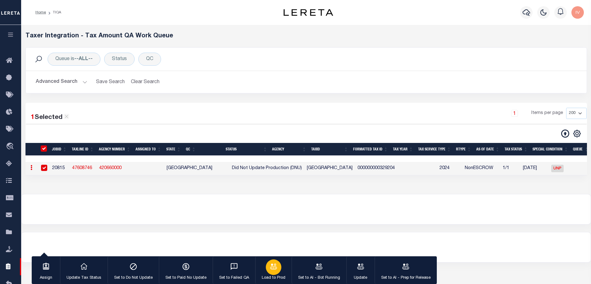
click at [270, 266] on icon "button" at bounding box center [274, 266] width 8 height 8
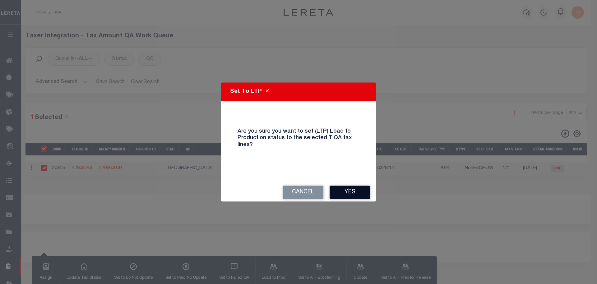
click at [349, 191] on button "Yes" at bounding box center [350, 191] width 40 height 13
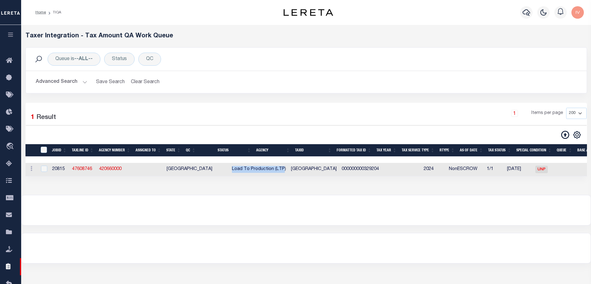
drag, startPoint x: 198, startPoint y: 169, endPoint x: 252, endPoint y: 169, distance: 53.5
click at [252, 169] on td "Load To Production (LTP)" at bounding box center [258, 169] width 59 height 13
checkbox input "true"
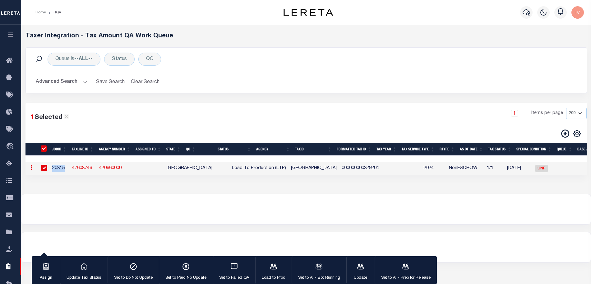
drag, startPoint x: 64, startPoint y: 169, endPoint x: 53, endPoint y: 169, distance: 11.2
click at [53, 169] on td "20815" at bounding box center [60, 168] width 20 height 13
checkbox input "false"
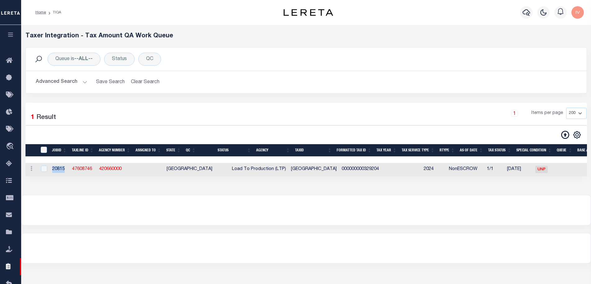
copy td "20815"
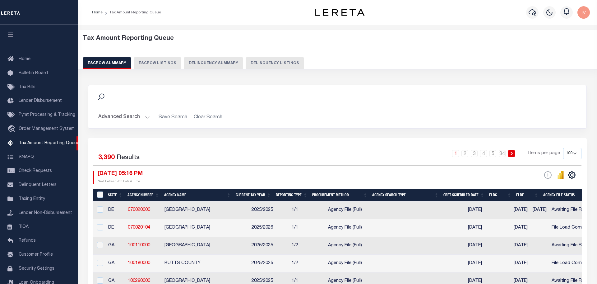
select select "100"
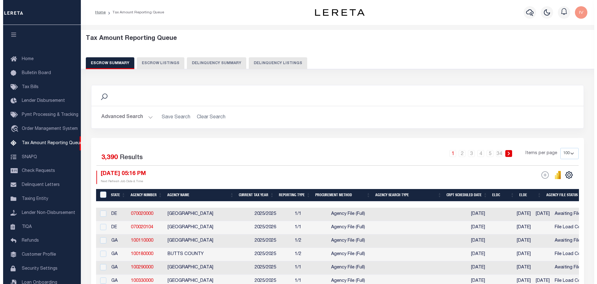
scroll to position [19, 0]
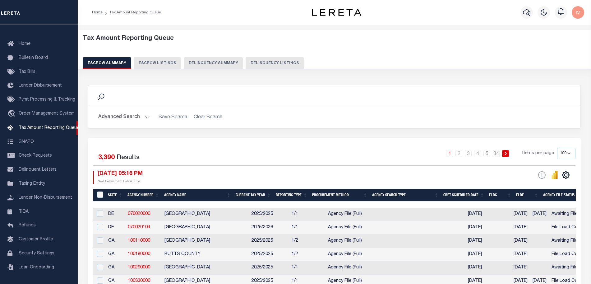
click at [228, 61] on button "Delinquency Summary" at bounding box center [213, 63] width 59 height 12
select select
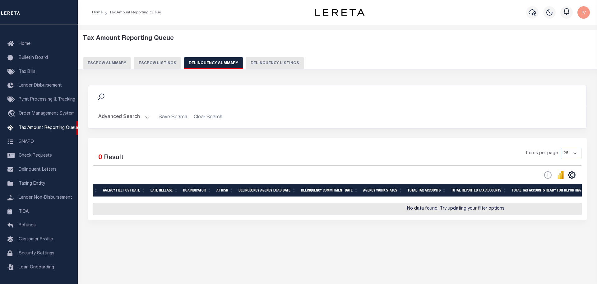
scroll to position [0, 0]
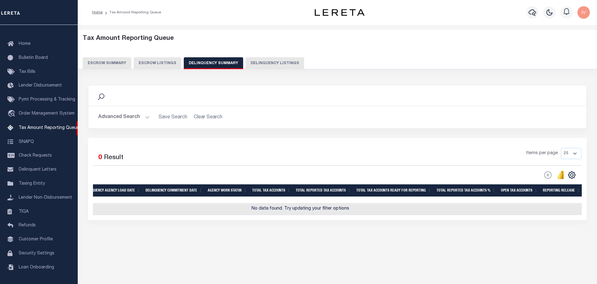
click at [145, 114] on button "Advanced Search" at bounding box center [124, 117] width 52 height 12
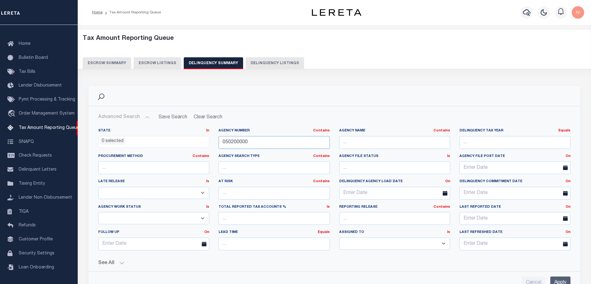
click at [242, 141] on input "050200000" at bounding box center [274, 142] width 111 height 13
click at [268, 68] on button "Delinquency Listings" at bounding box center [275, 63] width 58 height 12
click at [266, 63] on button "Delinquency Listings" at bounding box center [275, 63] width 58 height 12
select select
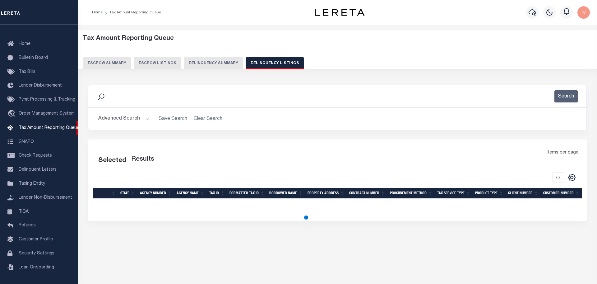
click at [140, 122] on button "Advanced Search" at bounding box center [124, 119] width 52 height 12
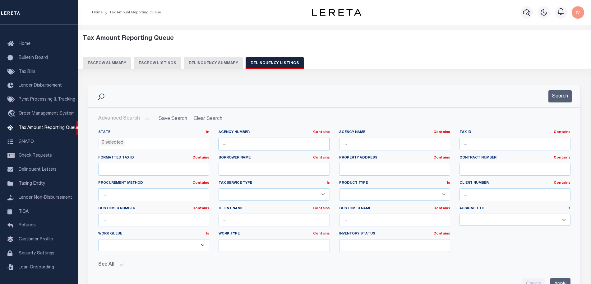
click at [239, 145] on input "text" at bounding box center [274, 143] width 111 height 13
type input "020010000"
select select "100"
click at [556, 95] on button "Search" at bounding box center [559, 96] width 23 height 12
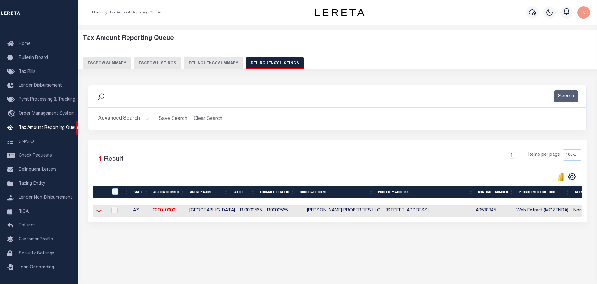
click at [101, 212] on icon at bounding box center [98, 211] width 5 height 3
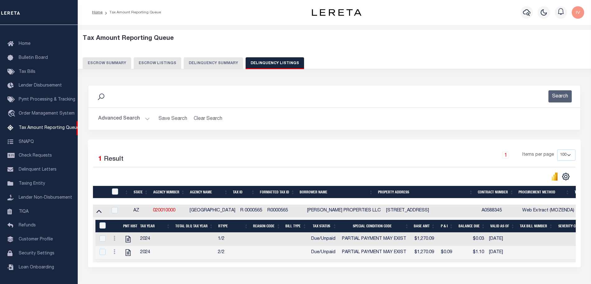
scroll to position [39, 0]
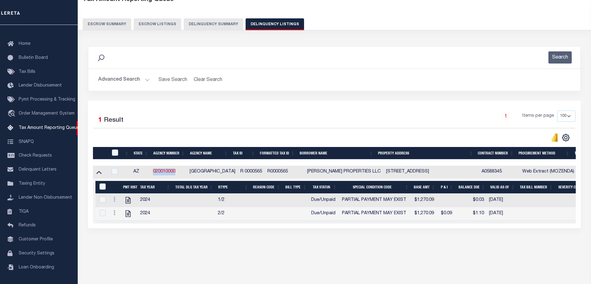
drag, startPoint x: 178, startPoint y: 173, endPoint x: 150, endPoint y: 171, distance: 28.0
click at [150, 171] on tr "AZ 020010000 APACHE COUNTY R 0000565 R0000565 NATASHA WRAE PROPERTIES LLC 6 COU…" at bounding box center [530, 171] width 874 height 13
copy tr "020010000"
click at [252, 238] on div "Data sync process is currently running, you may face some response delays. Sear…" at bounding box center [334, 143] width 501 height 207
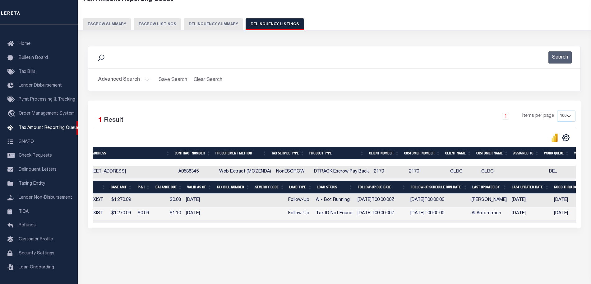
scroll to position [0, 304]
drag, startPoint x: 289, startPoint y: 201, endPoint x: 311, endPoint y: 202, distance: 21.2
click at [311, 202] on td "Follow-Up" at bounding box center [299, 199] width 28 height 13
checkbox input "true"
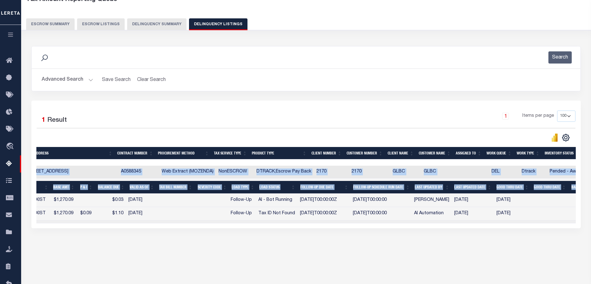
drag, startPoint x: 337, startPoint y: 224, endPoint x: 432, endPoint y: 227, distance: 95.2
click at [433, 223] on div "State Agency Number Agency Name Tax ID Formatted Tax ID Borrower Name Property …" at bounding box center [305, 194] width 539 height 58
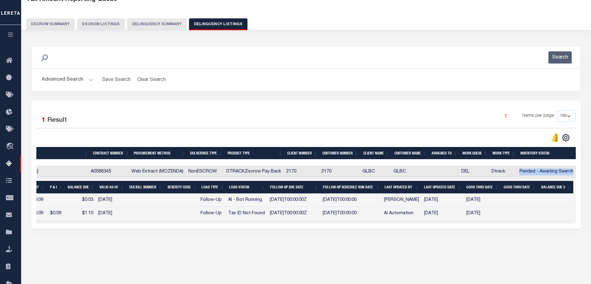
drag, startPoint x: 518, startPoint y: 172, endPoint x: 573, endPoint y: 174, distance: 54.5
click at [573, 174] on td "Pended - Awaiting Search" at bounding box center [546, 171] width 59 height 13
checkbox input "true"
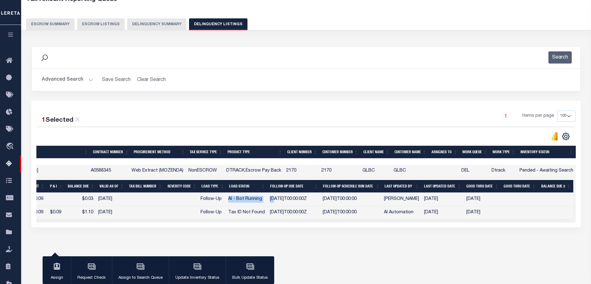
drag, startPoint x: 272, startPoint y: 200, endPoint x: 276, endPoint y: 200, distance: 4.0
click at [276, 200] on tr "2024 1/2 Due/Unpaid PARTIAL PAYMENT MAY EXIST $1,270.09 $0.03 08/04/2025 Follow…" at bounding box center [139, 198] width 869 height 13
drag, startPoint x: 228, startPoint y: 213, endPoint x: 273, endPoint y: 207, distance: 45.4
click at [280, 212] on tr "2024 2/2 Due/Unpaid PARTIAL PAYMENT MAY EXIST $1,270.09 $0.09 $1.10 08/04/2025 …" at bounding box center [139, 212] width 869 height 13
click at [307, 222] on td "1 Selected 2 Results Items per page" at bounding box center [139, 199] width 874 height 45
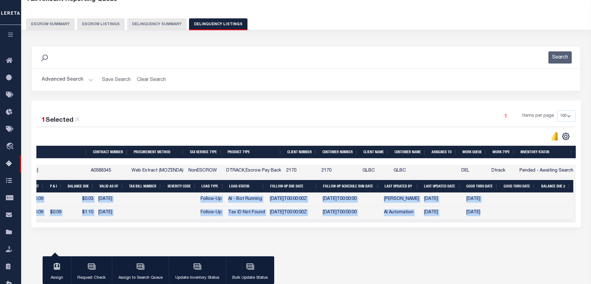
drag, startPoint x: 307, startPoint y: 223, endPoint x: 271, endPoint y: 223, distance: 36.4
click at [271, 222] on td "1 Selected 2 Results Items per page" at bounding box center [139, 199] width 874 height 45
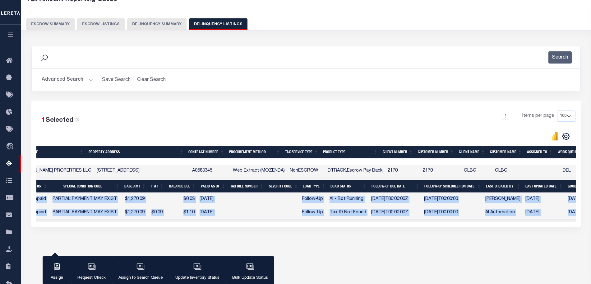
scroll to position [0, 233]
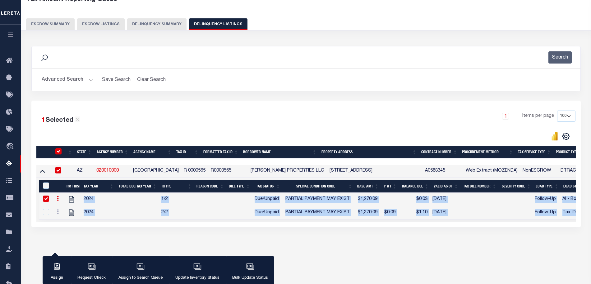
click at [45, 200] on input "checkbox" at bounding box center [46, 198] width 6 height 6
checkbox input "false"
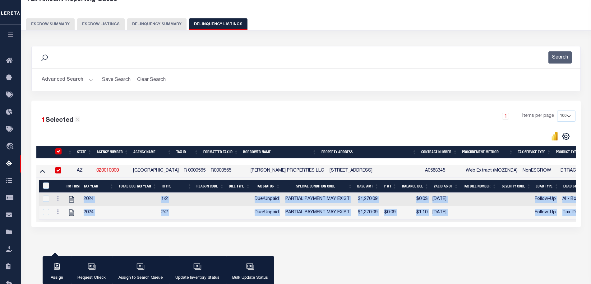
click at [56, 171] on input "checkbox" at bounding box center [58, 170] width 6 height 6
checkbox input "false"
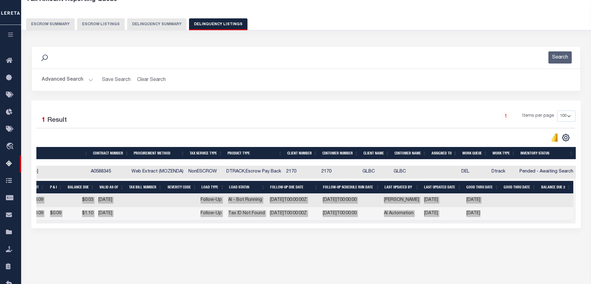
scroll to position [0, 0]
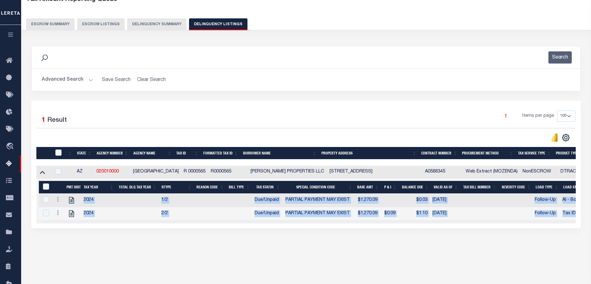
click at [87, 78] on button "Advanced Search" at bounding box center [68, 80] width 52 height 12
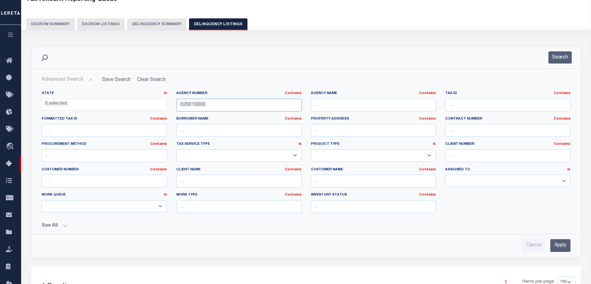
click at [223, 102] on input "020010000" at bounding box center [238, 105] width 125 height 13
click at [475, 107] on input "text" at bounding box center [507, 105] width 125 height 13
click at [474, 104] on input "text" at bounding box center [507, 105] width 125 height 13
paste input "000000000329204"
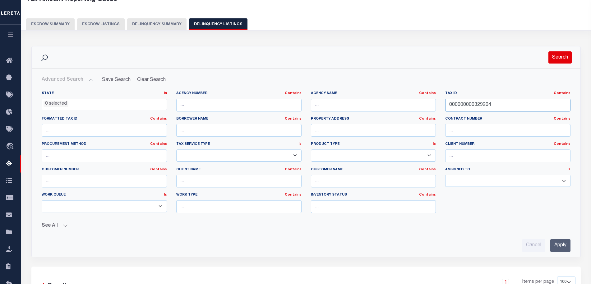
type input "000000000329204"
click at [555, 53] on button "Search" at bounding box center [559, 57] width 23 height 12
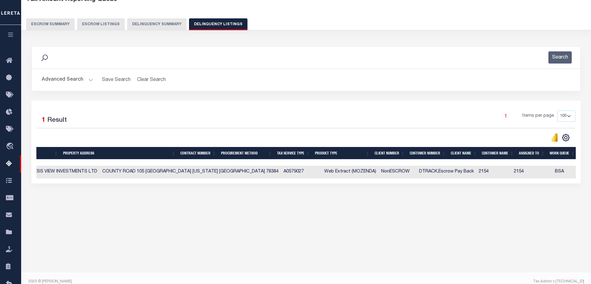
scroll to position [0, 341]
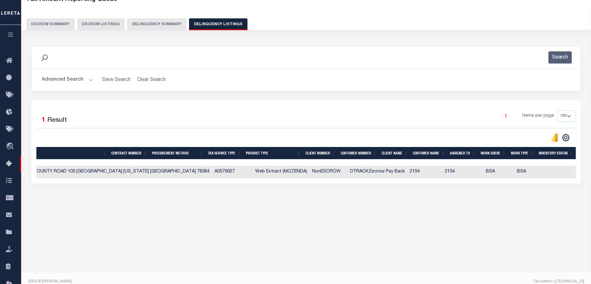
drag, startPoint x: 561, startPoint y: 173, endPoint x: 539, endPoint y: 171, distance: 22.5
checkbox input "true"
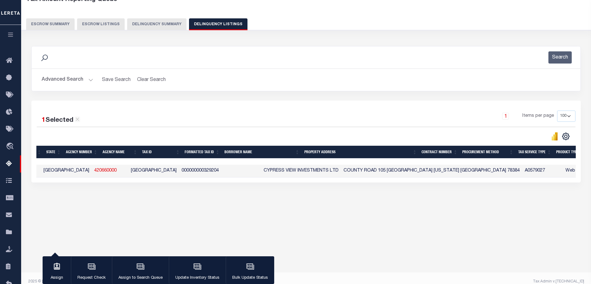
scroll to position [0, 0]
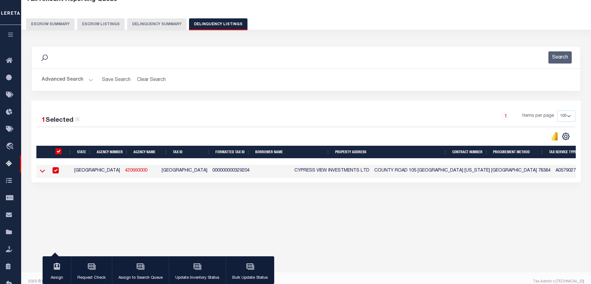
click at [44, 170] on icon at bounding box center [42, 170] width 5 height 7
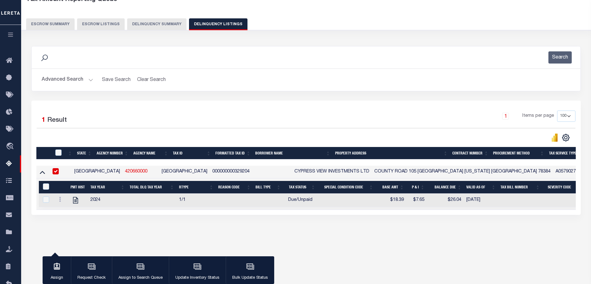
drag, startPoint x: 523, startPoint y: 202, endPoint x: 552, endPoint y: 197, distance: 29.4
click at [552, 197] on tr "2024 1/1 Due/Unpaid $18.39 $7.65 $26.04 07/07/2025 Follow-Up Load To Production…" at bounding box center [529, 199] width 980 height 13
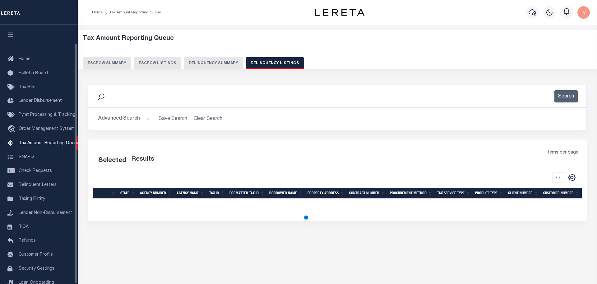
select select "100"
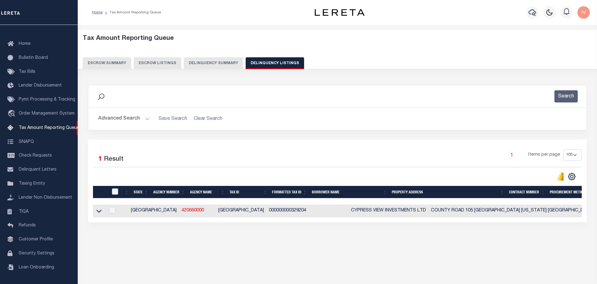
click at [102, 211] on td at bounding box center [99, 210] width 12 height 13
checkbox input "true"
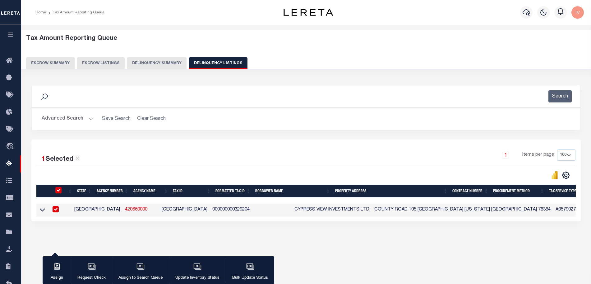
drag, startPoint x: 43, startPoint y: 209, endPoint x: 261, endPoint y: 212, distance: 217.7
click at [43, 209] on icon at bounding box center [42, 209] width 5 height 7
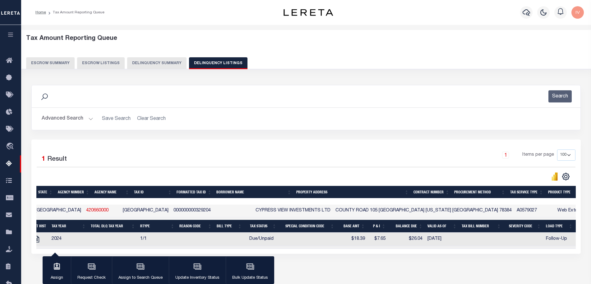
scroll to position [0, 78]
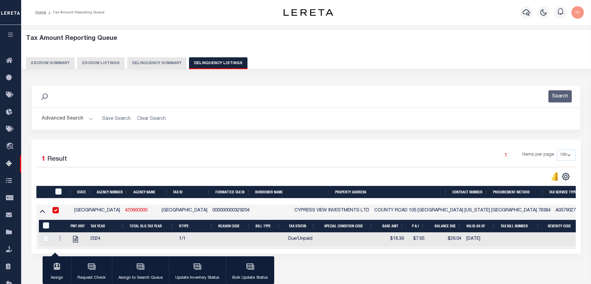
click at [427, 253] on div "1 Selected 1 Result 1 Items per page 10 25 50 100 500" at bounding box center [305, 196] width 549 height 114
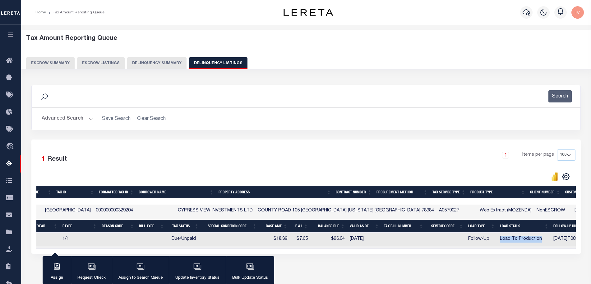
drag, startPoint x: 441, startPoint y: 242, endPoint x: 488, endPoint y: 243, distance: 47.3
click at [497, 243] on td "Load To Production" at bounding box center [523, 238] width 53 height 13
checkbox input "true"
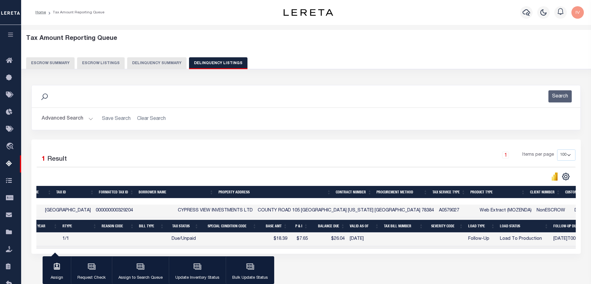
click at [456, 253] on div "1 Selected 1 Result 1 Items per page 10 25 50 100 500" at bounding box center [305, 196] width 549 height 114
click at [214, 210] on td "CYPRESS VIEW INVESTMENTS LTD" at bounding box center [215, 210] width 80 height 13
checkbox input "false"
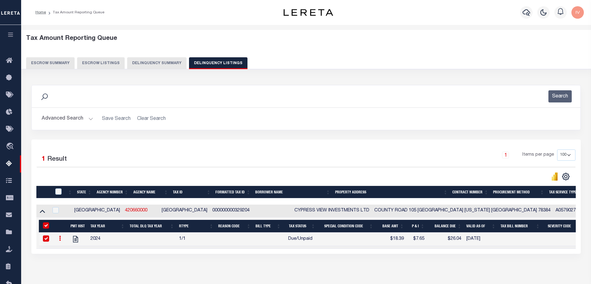
click at [46, 239] on input "checkbox" at bounding box center [46, 238] width 6 height 6
checkbox input "false"
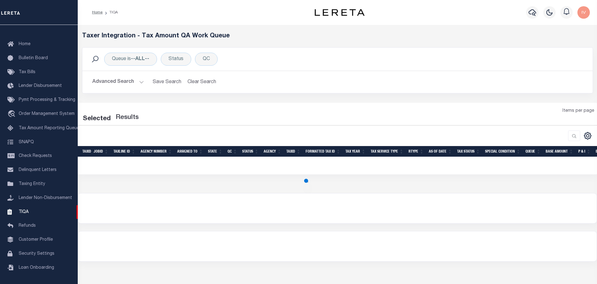
scroll to position [15, 0]
select select "200"
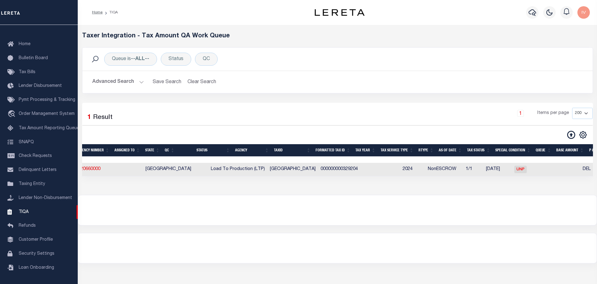
scroll to position [0, 0]
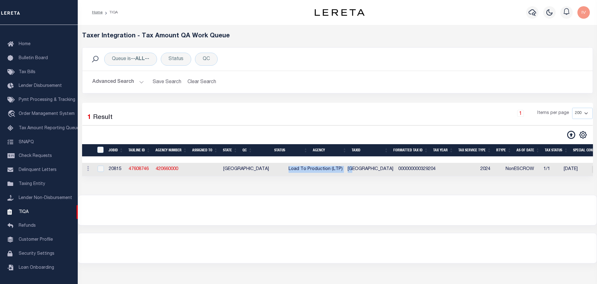
drag, startPoint x: 247, startPoint y: 172, endPoint x: 320, endPoint y: 173, distance: 73.4
